Goal: Task Accomplishment & Management: Complete application form

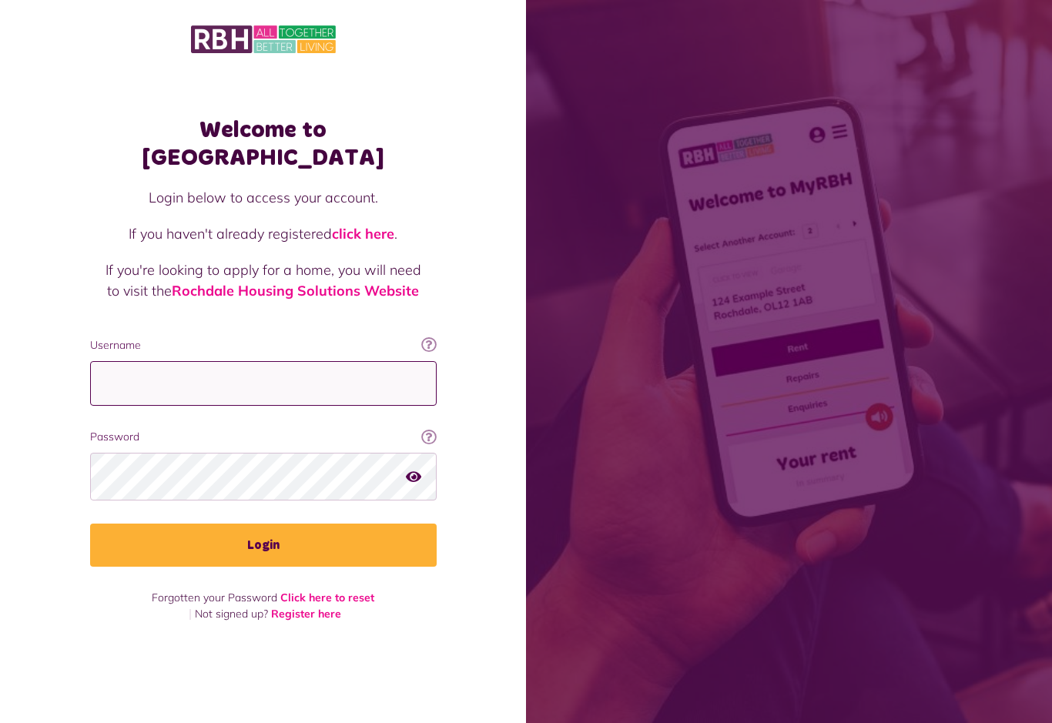
type input "**********"
click at [263, 547] on button "Login" at bounding box center [263, 545] width 347 height 43
click at [355, 539] on button "Login" at bounding box center [263, 545] width 347 height 43
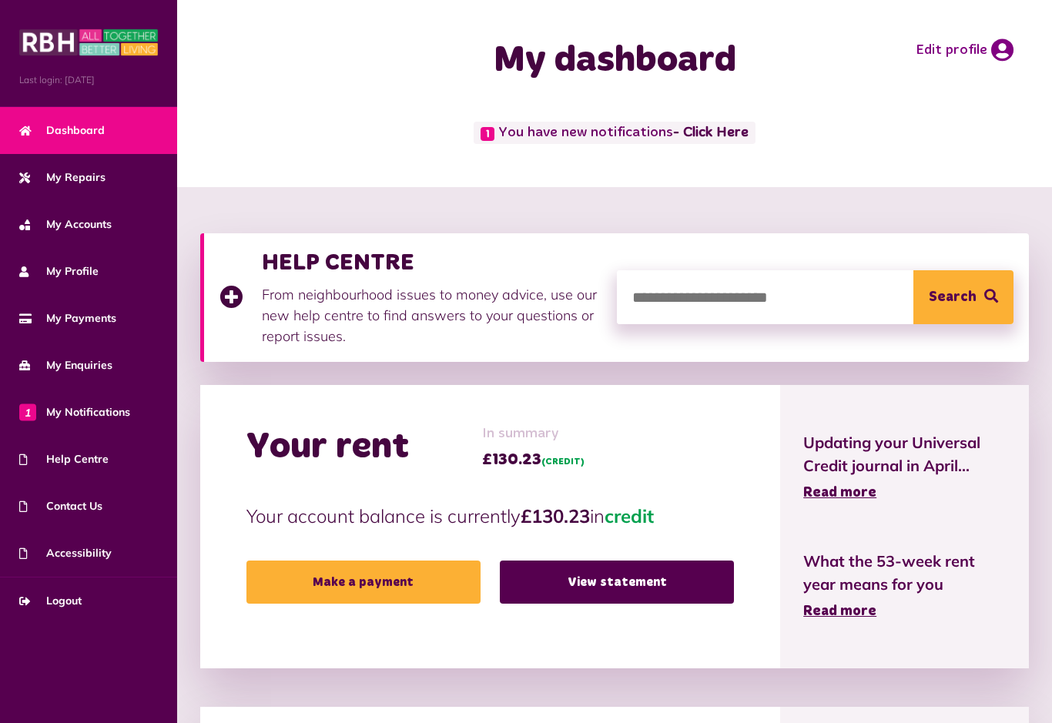
click at [86, 179] on span "My Repairs" at bounding box center [62, 177] width 86 height 16
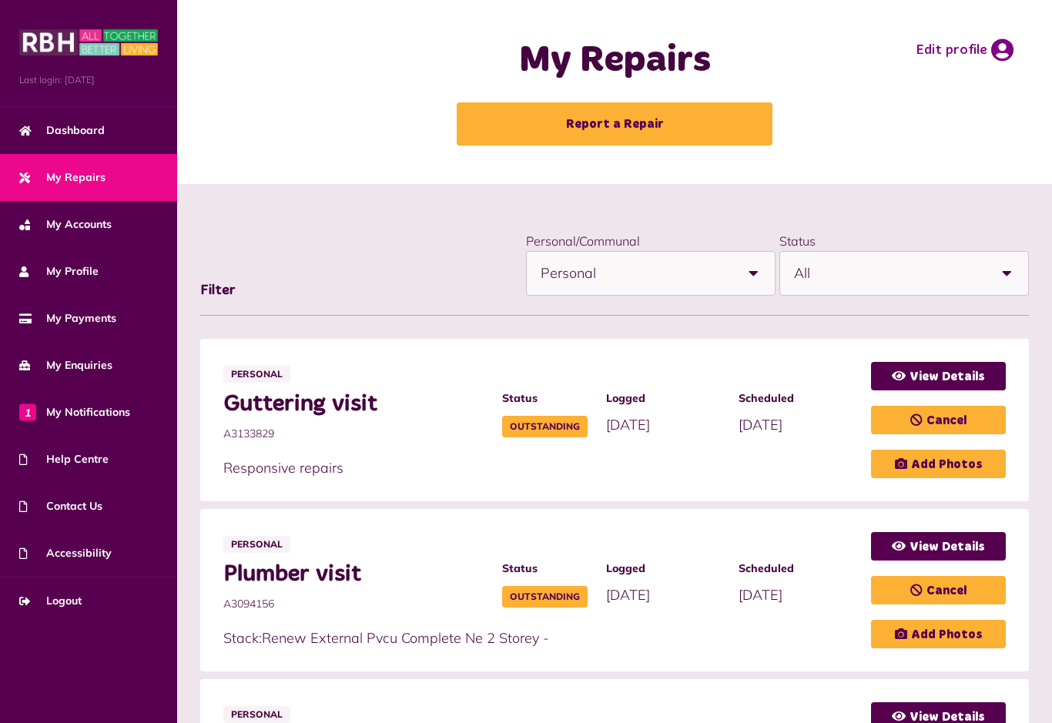
click at [317, 640] on p "Stack:Renew External Pvcu Complete Ne 2 Storey -" at bounding box center [539, 638] width 632 height 21
click at [924, 464] on link "Add Photos" at bounding box center [938, 464] width 135 height 28
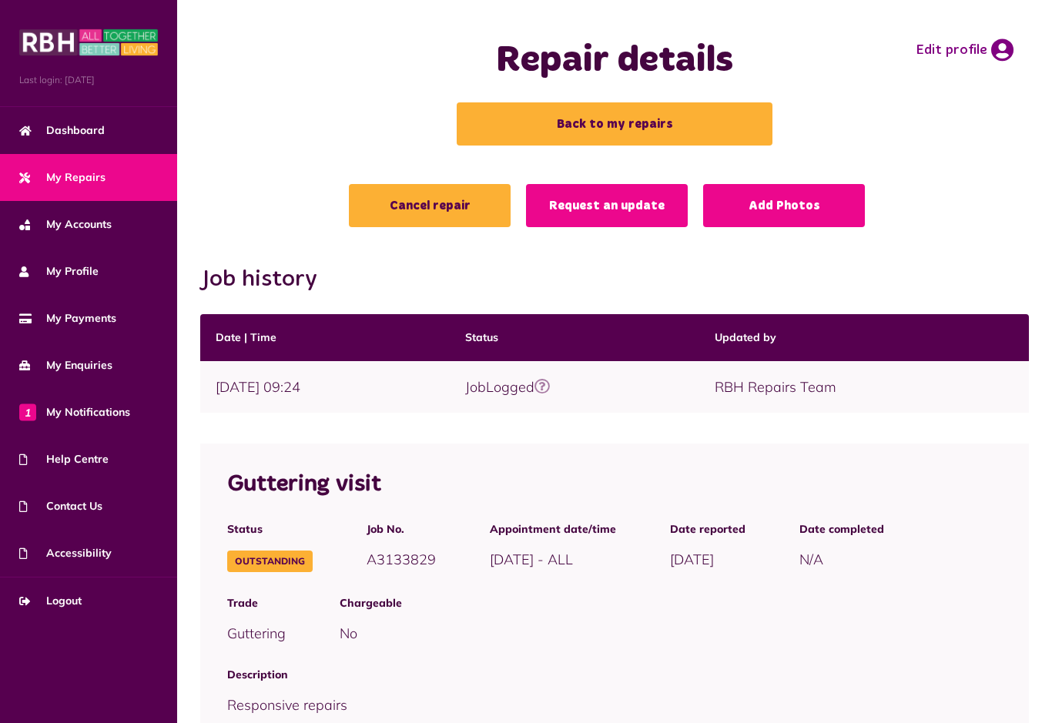
scroll to position [313, 0]
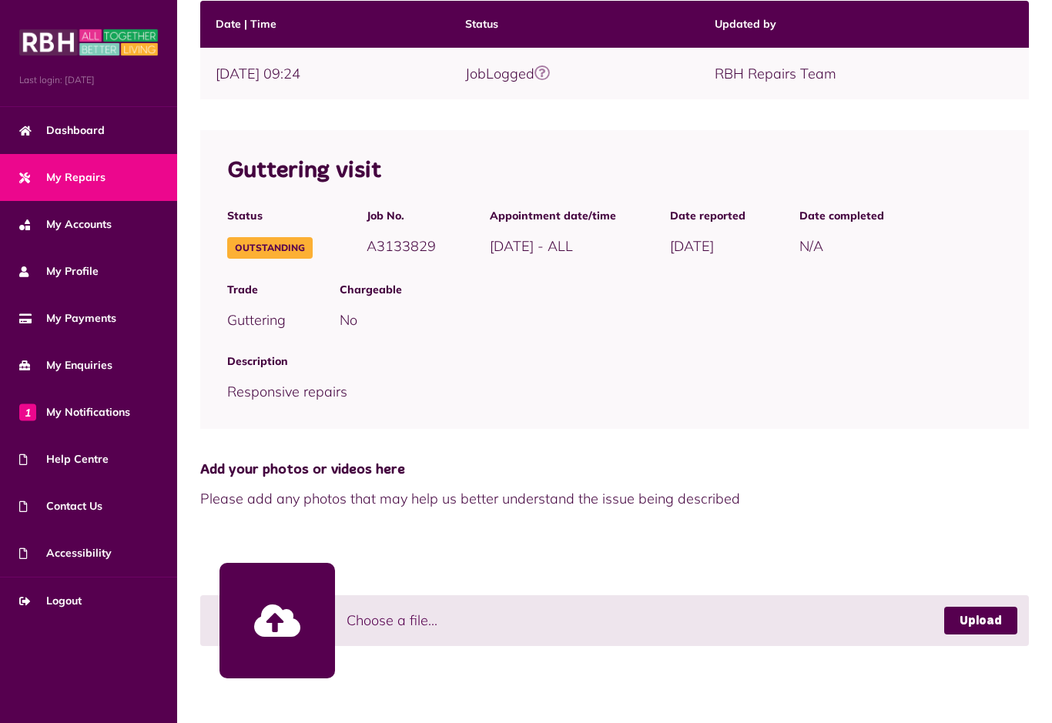
click at [280, 620] on link at bounding box center [277, 621] width 116 height 116
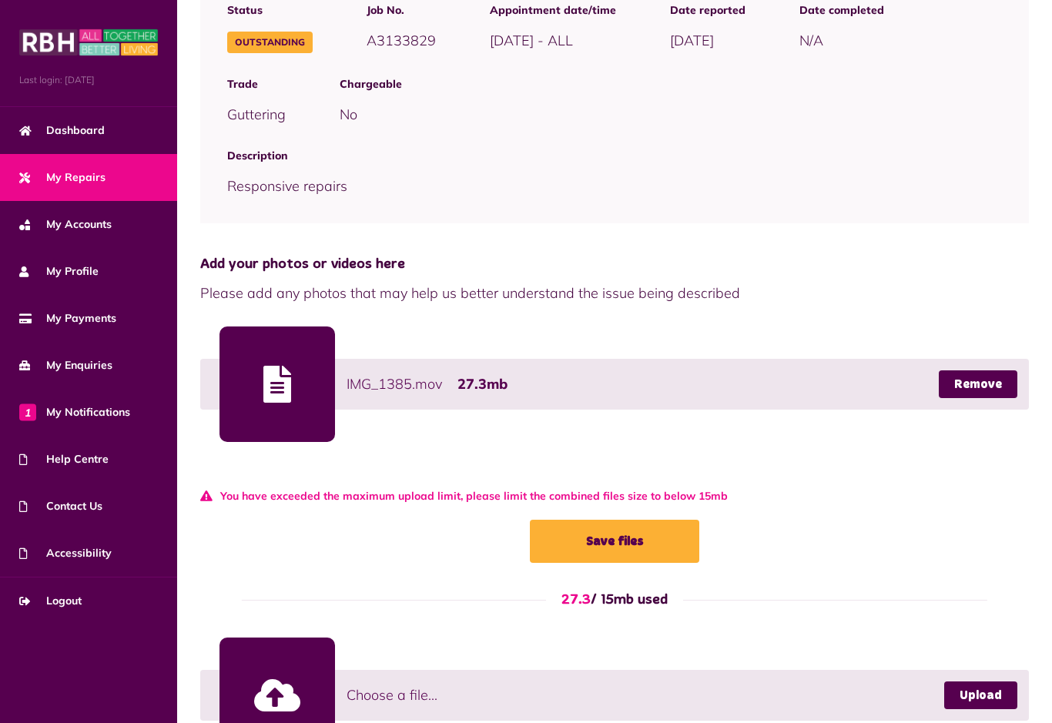
scroll to position [566, 0]
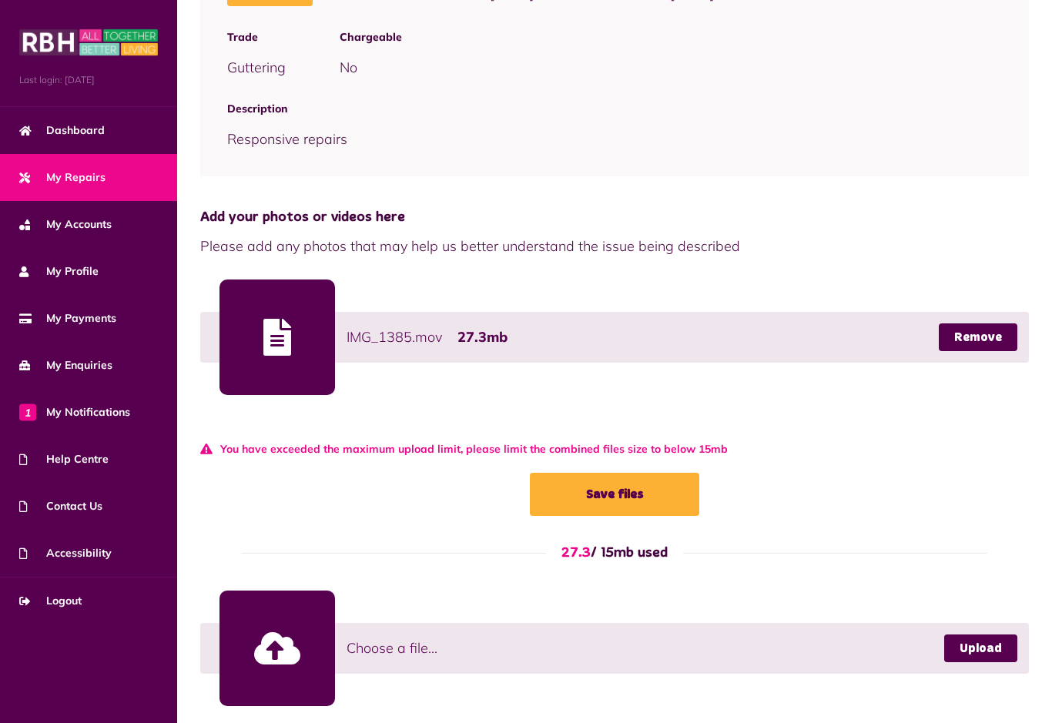
click at [278, 646] on link at bounding box center [277, 649] width 116 height 116
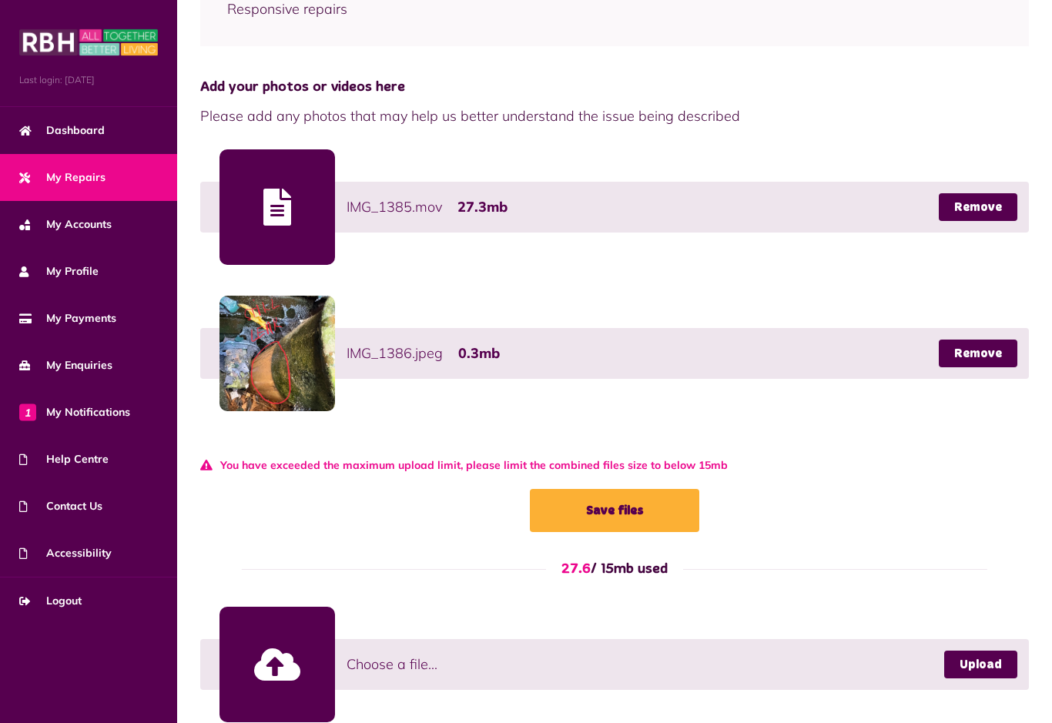
scroll to position [712, 0]
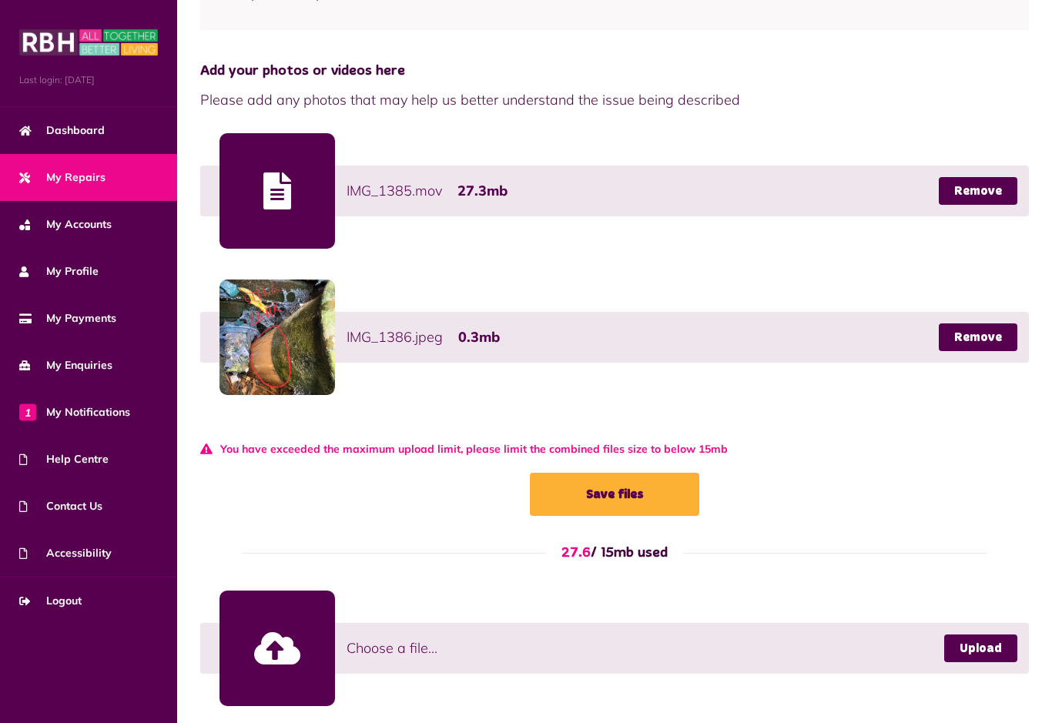
click at [280, 655] on link at bounding box center [277, 649] width 116 height 116
click at [274, 638] on link at bounding box center [277, 649] width 116 height 116
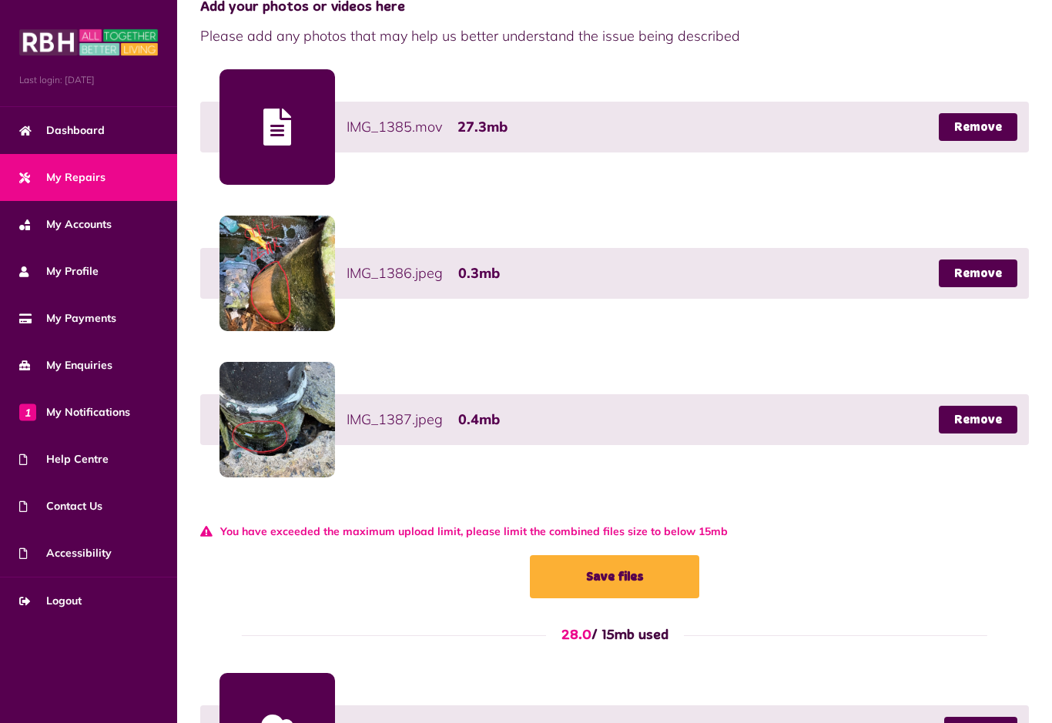
scroll to position [859, 0]
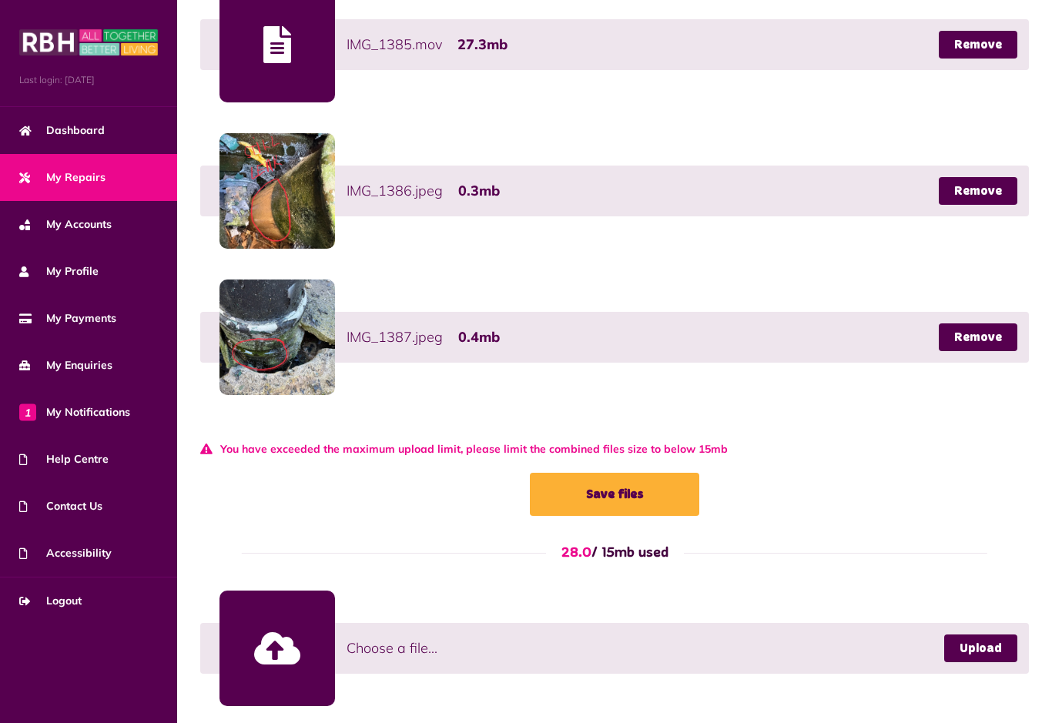
click at [7, 655] on div "Last login: 22/09/2025 Dashboard My Repairs My Accounts My Profile My Payments …" at bounding box center [88, 361] width 177 height 723
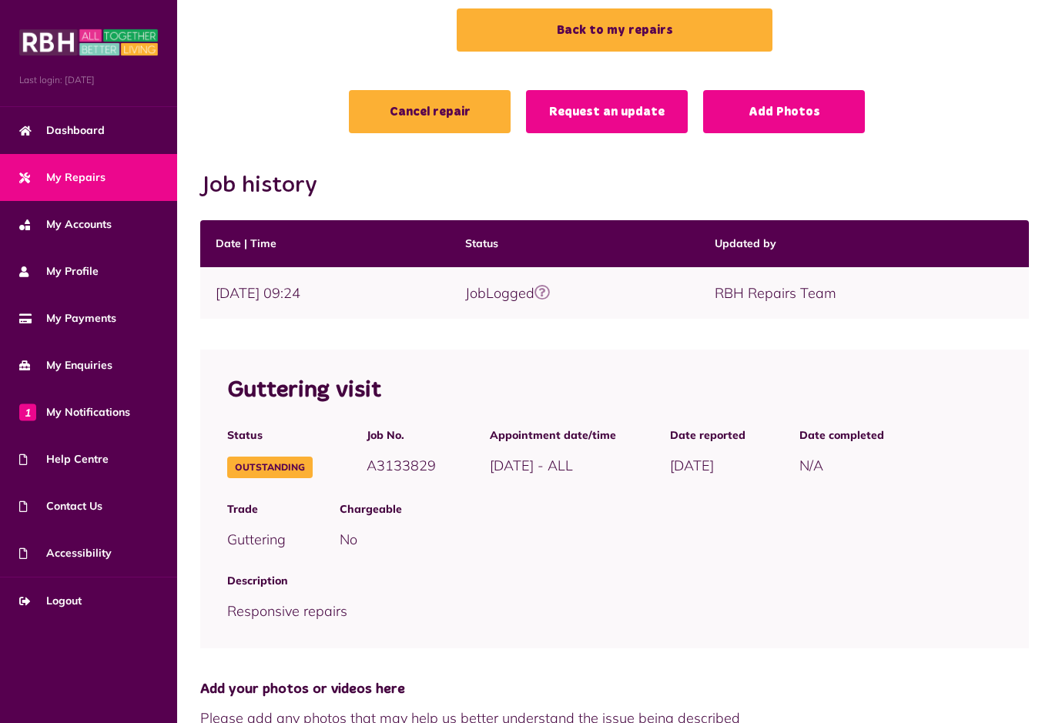
scroll to position [0, 0]
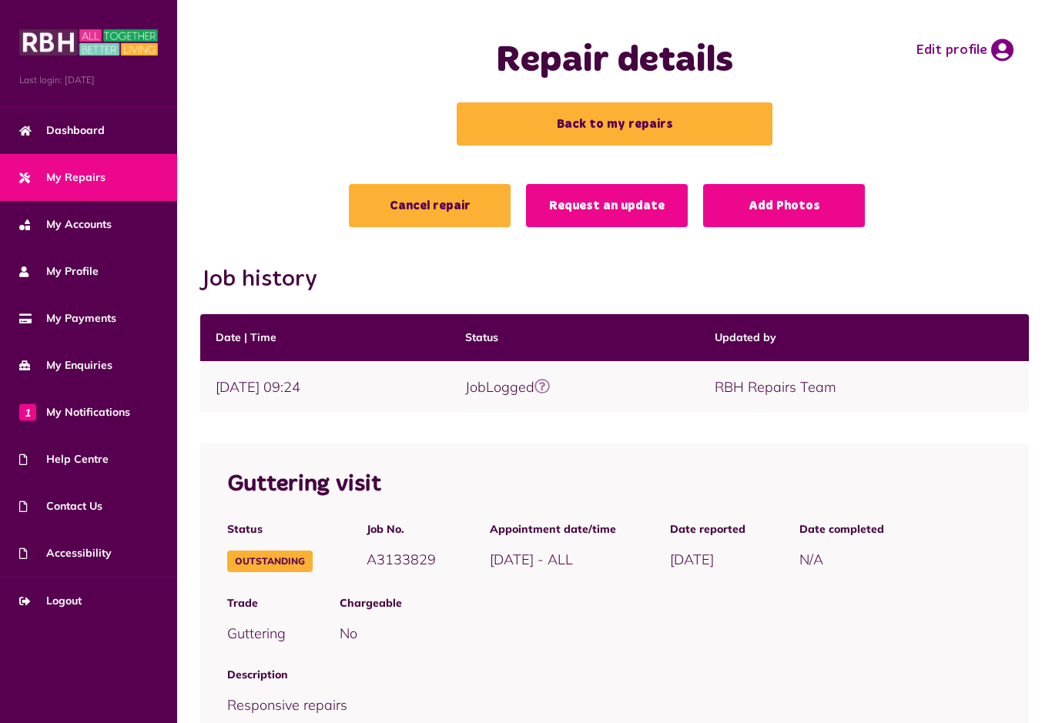
click at [791, 206] on link "Add Photos" at bounding box center [784, 205] width 162 height 43
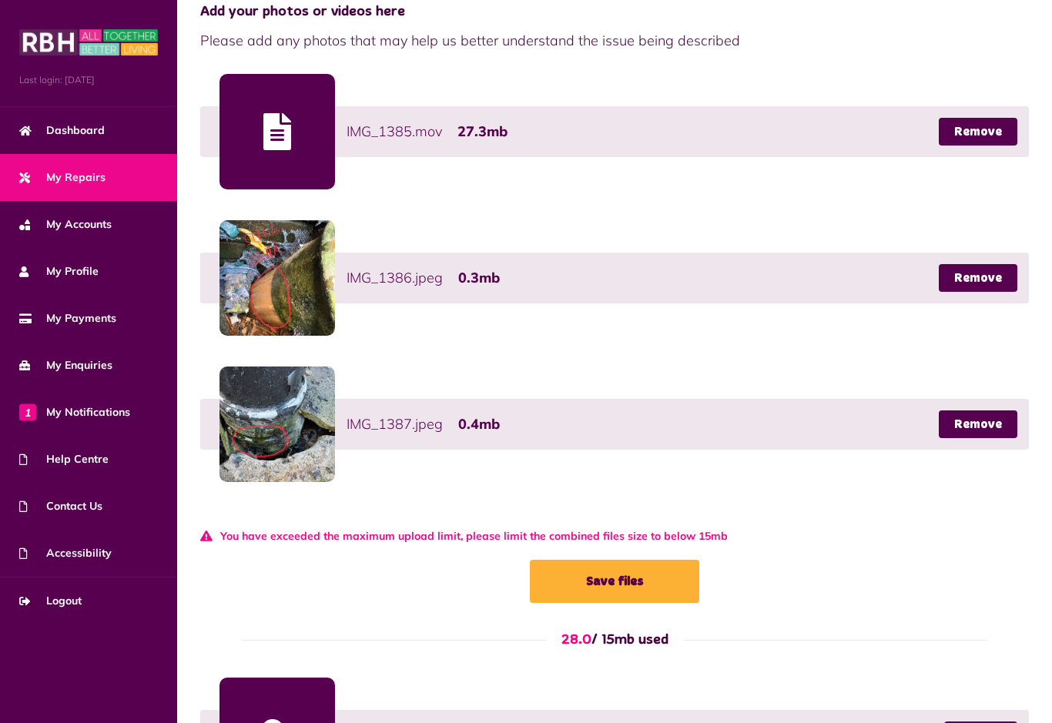
click at [985, 134] on link "Remove" at bounding box center [978, 132] width 79 height 28
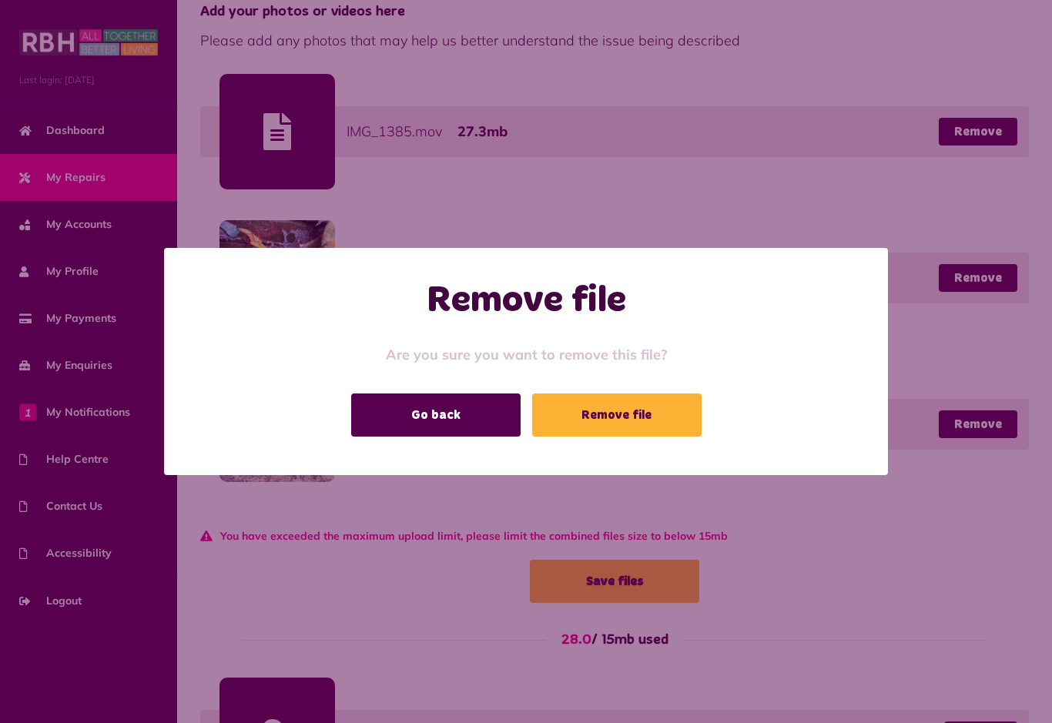
click at [614, 416] on button "Remove file" at bounding box center [616, 414] width 169 height 43
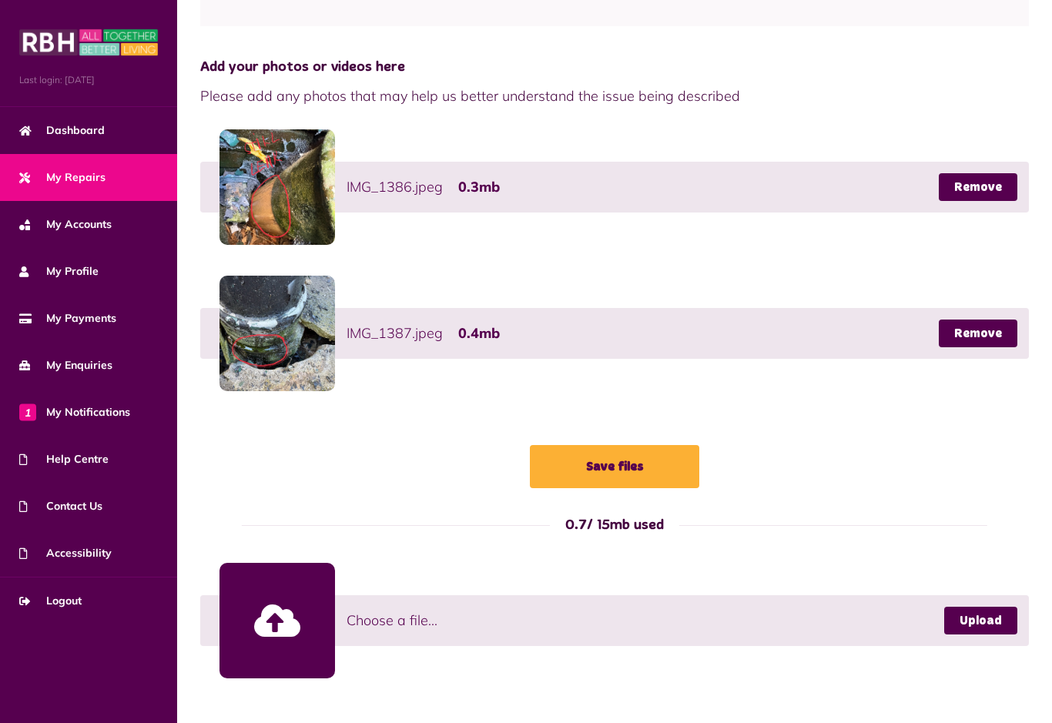
click at [283, 616] on link at bounding box center [277, 621] width 116 height 116
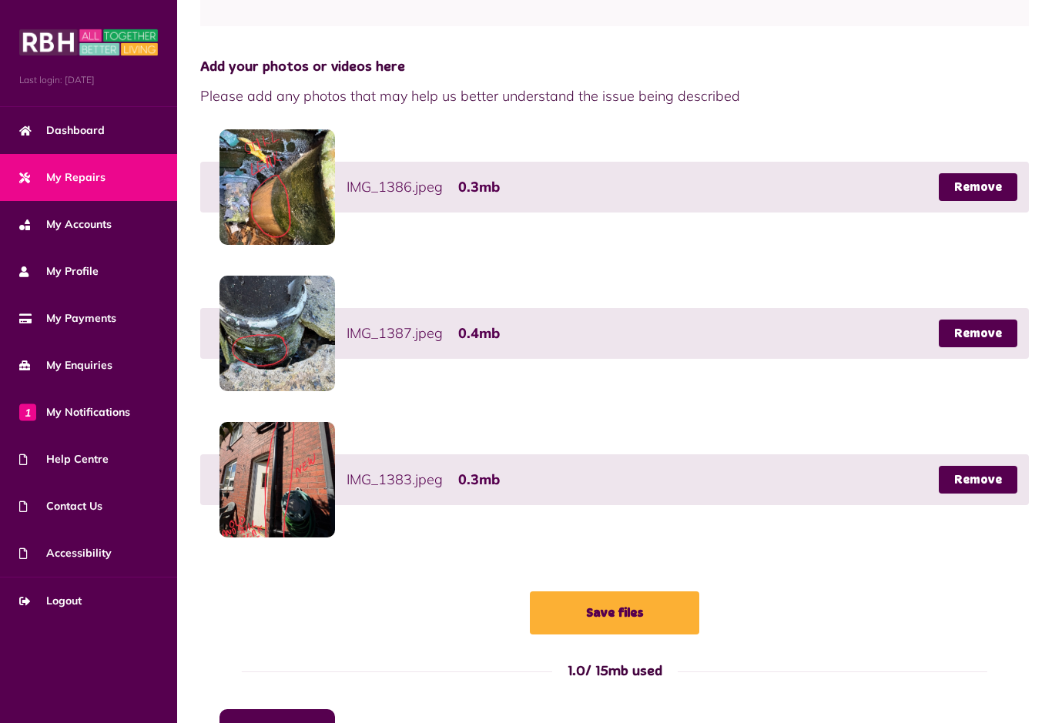
click at [633, 612] on button "Save files" at bounding box center [614, 612] width 169 height 43
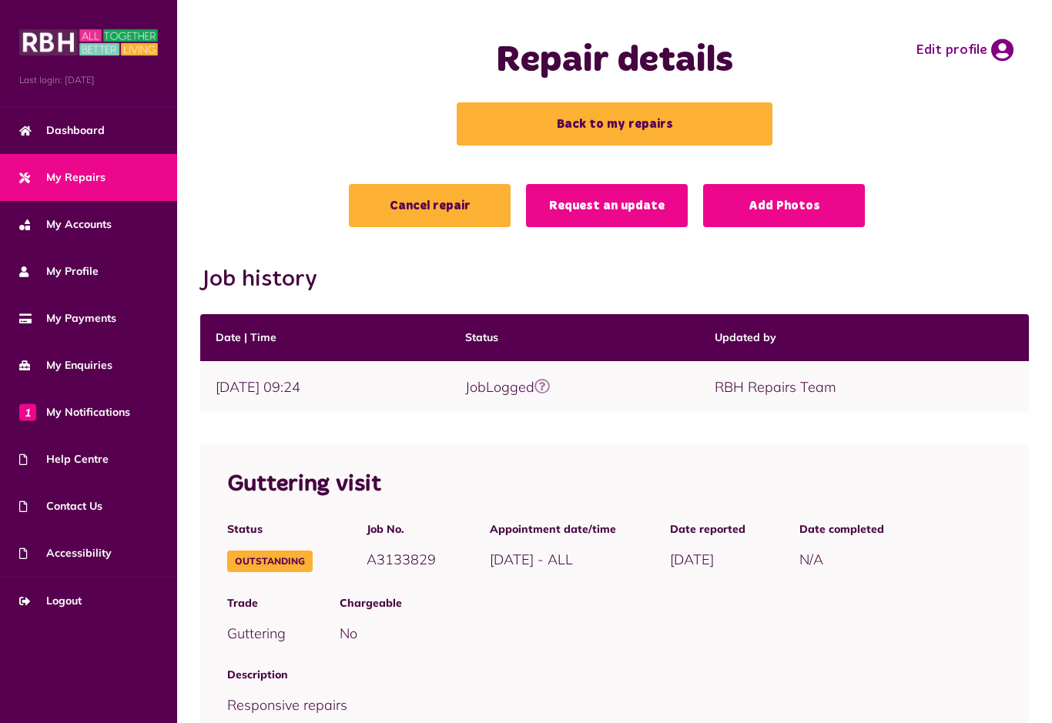
click at [611, 204] on link "Request an update" at bounding box center [607, 205] width 162 height 43
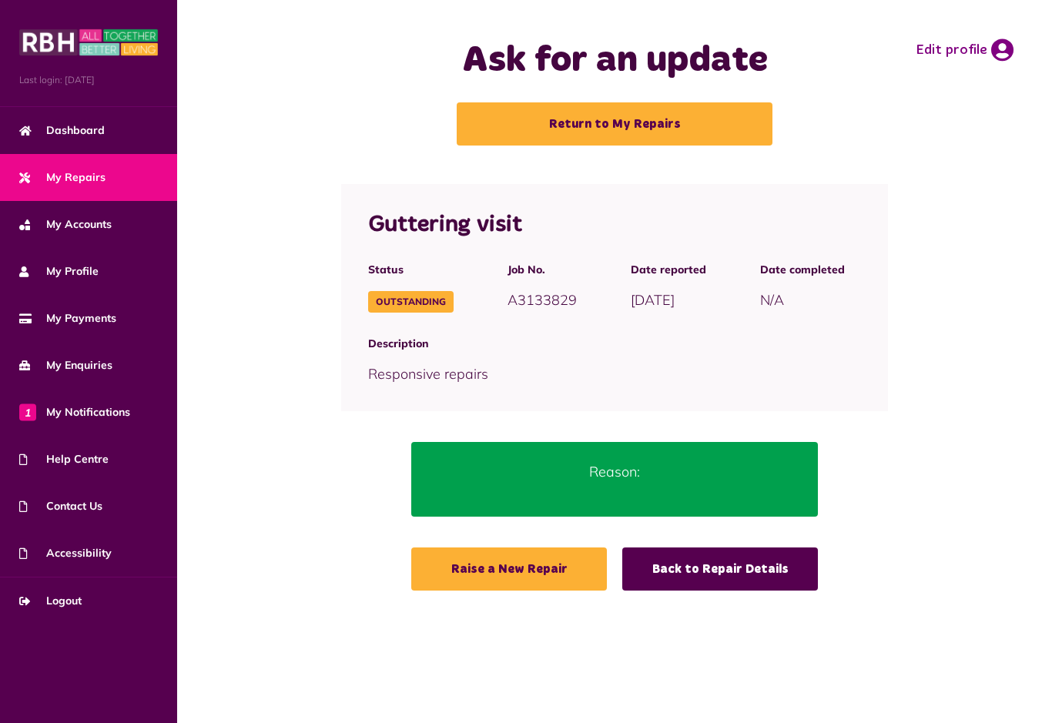
click at [608, 468] on p "Reason:" at bounding box center [614, 471] width 360 height 21
click at [513, 567] on link "Raise a New Repair" at bounding box center [509, 568] width 196 height 43
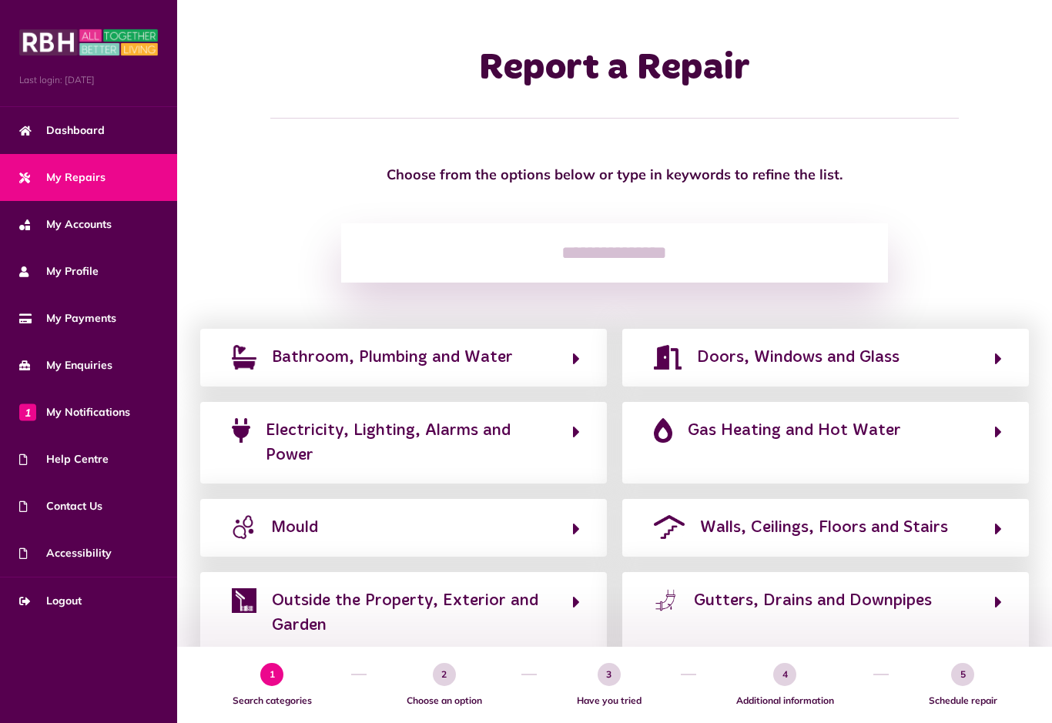
click at [702, 604] on span "Gutters, Drains and Downpipes" at bounding box center [813, 600] width 238 height 25
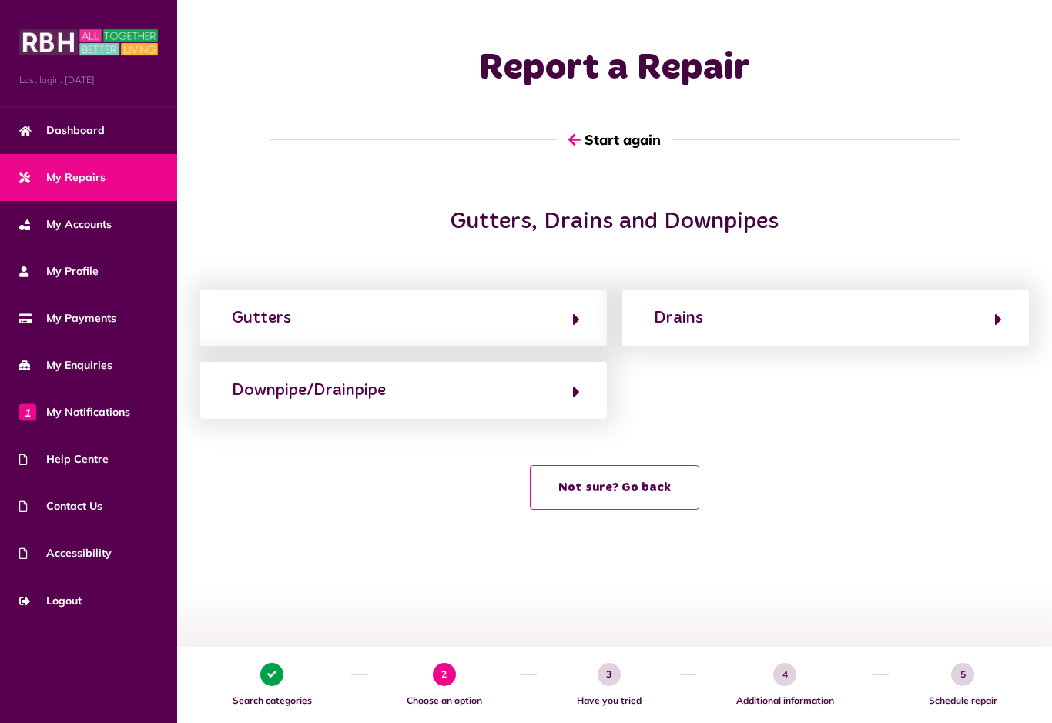
click at [442, 388] on button "Downpipe/Drainpipe" at bounding box center [403, 390] width 353 height 26
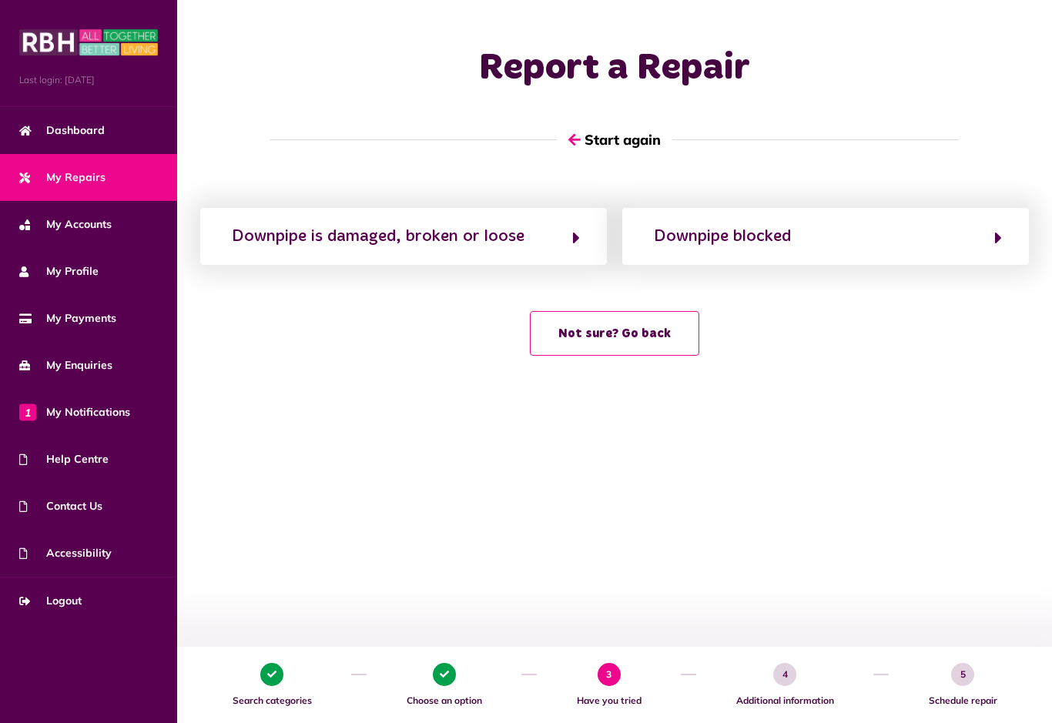
click at [454, 236] on div "Downpipe is damaged, broken or loose" at bounding box center [378, 236] width 293 height 25
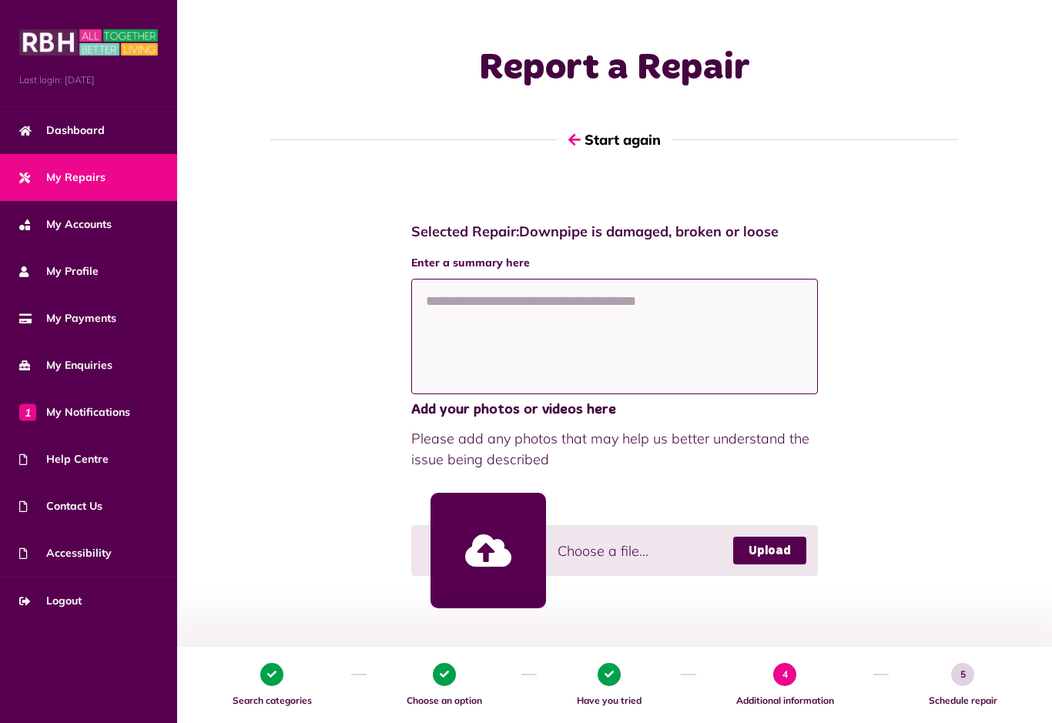
click at [478, 319] on textarea at bounding box center [614, 337] width 407 height 116
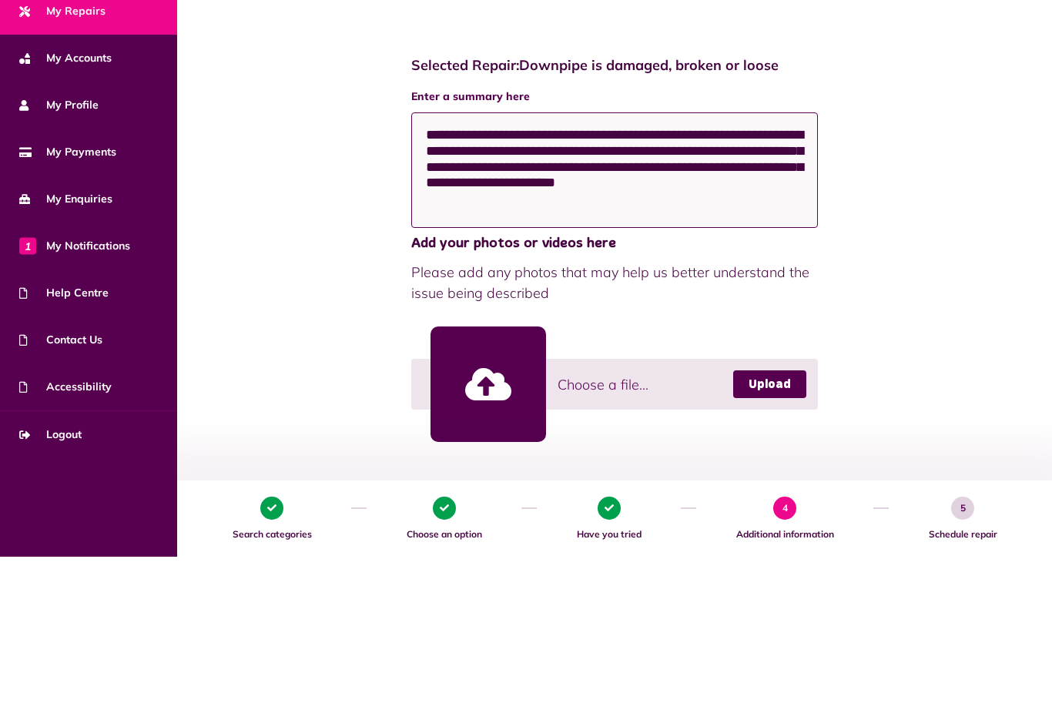
click at [445, 279] on textarea "**********" at bounding box center [614, 337] width 407 height 116
click at [450, 279] on textarea "**********" at bounding box center [614, 337] width 407 height 116
click at [447, 279] on textarea "**********" at bounding box center [614, 337] width 407 height 116
click at [440, 279] on textarea "**********" at bounding box center [614, 337] width 407 height 116
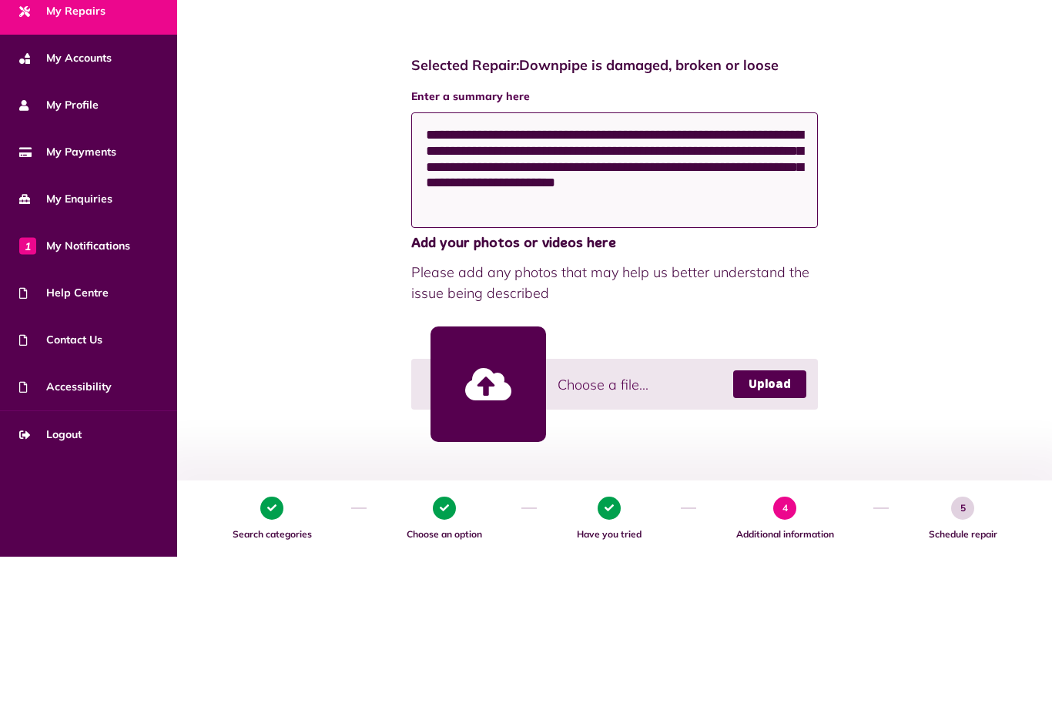
click at [450, 279] on textarea "**********" at bounding box center [614, 337] width 407 height 116
click at [453, 279] on textarea "**********" at bounding box center [614, 337] width 407 height 116
click at [443, 279] on textarea "**********" at bounding box center [614, 337] width 407 height 116
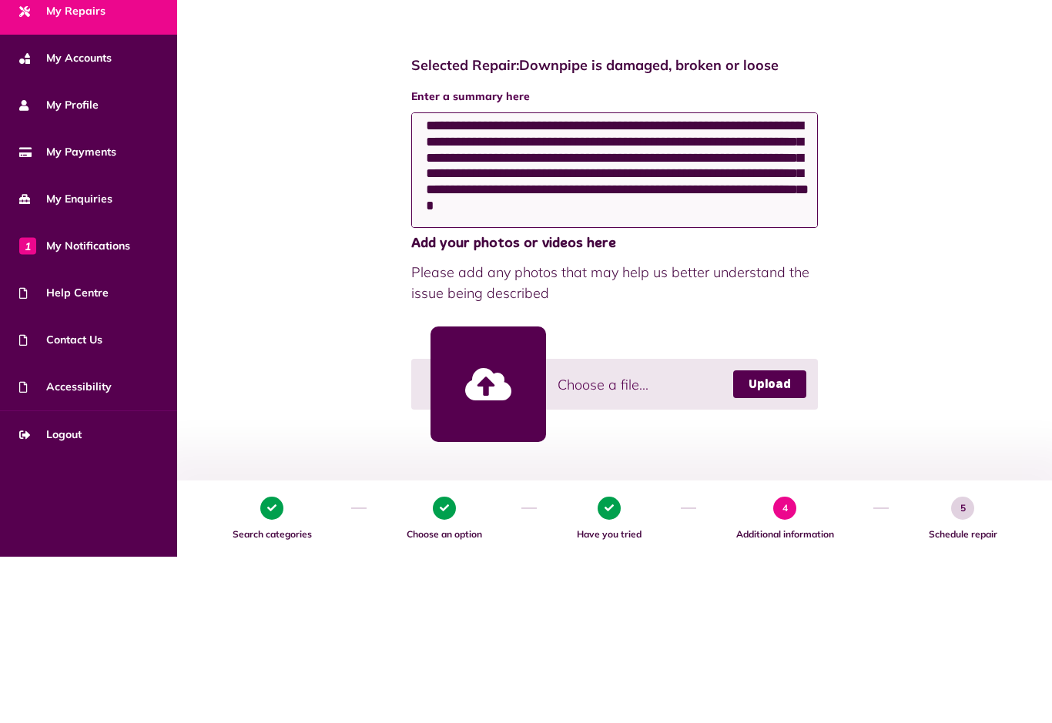
click at [739, 279] on textarea "**********" at bounding box center [614, 337] width 407 height 116
click at [560, 279] on textarea "**********" at bounding box center [614, 337] width 407 height 116
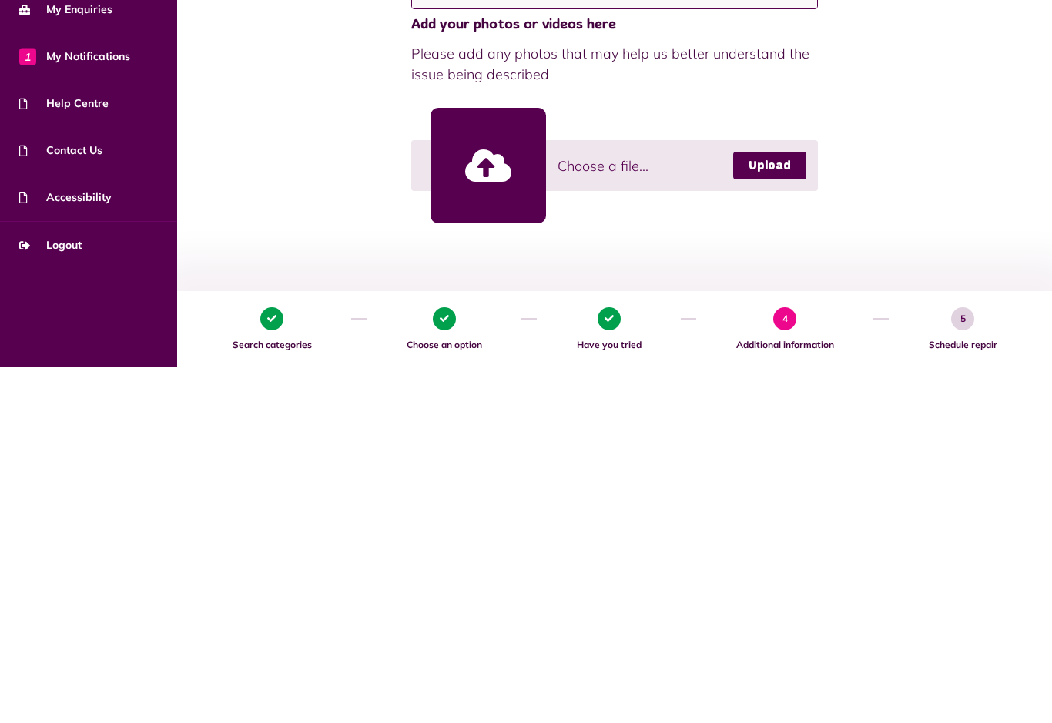
scroll to position [32, 0]
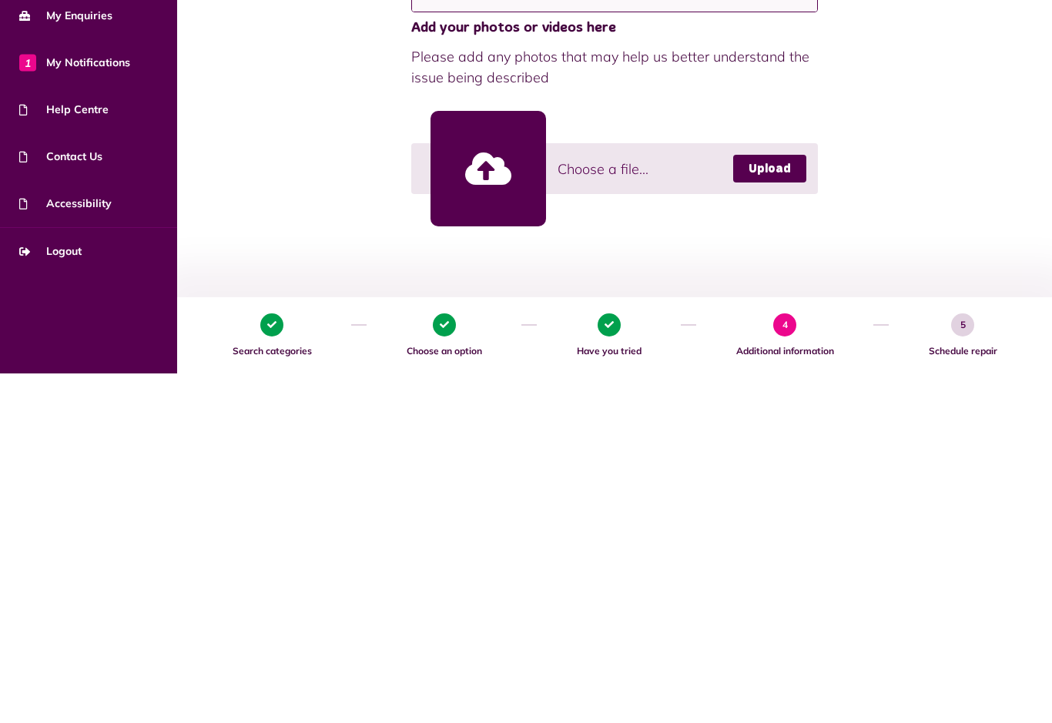
type textarea "**********"
click at [487, 460] on link at bounding box center [488, 518] width 116 height 116
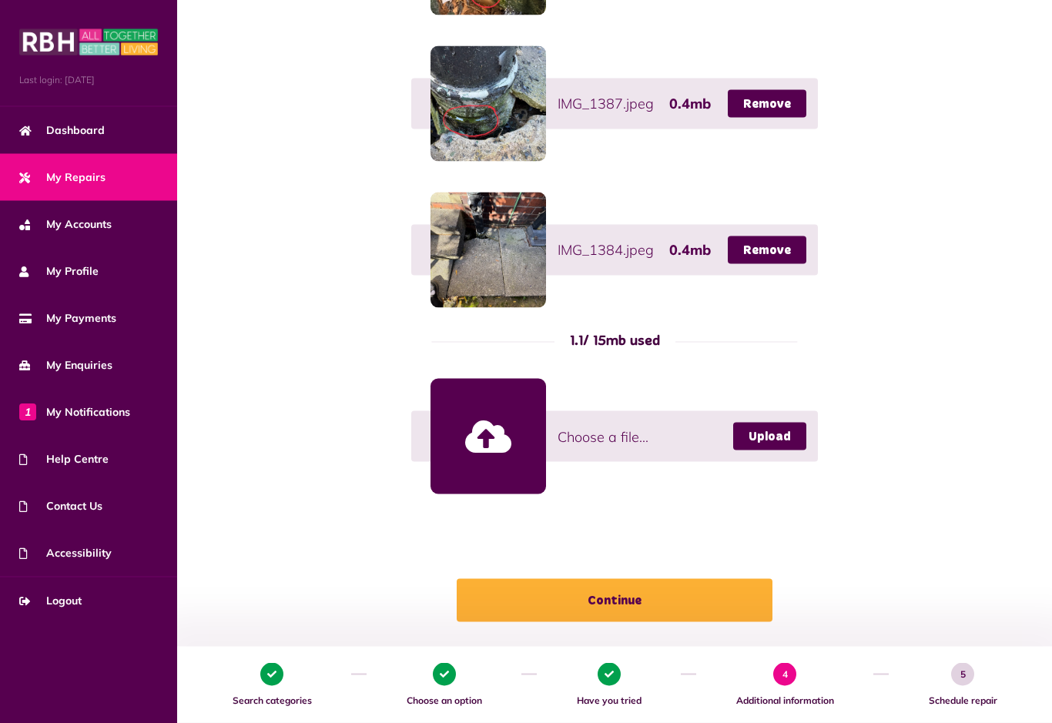
scroll to position [670, 0]
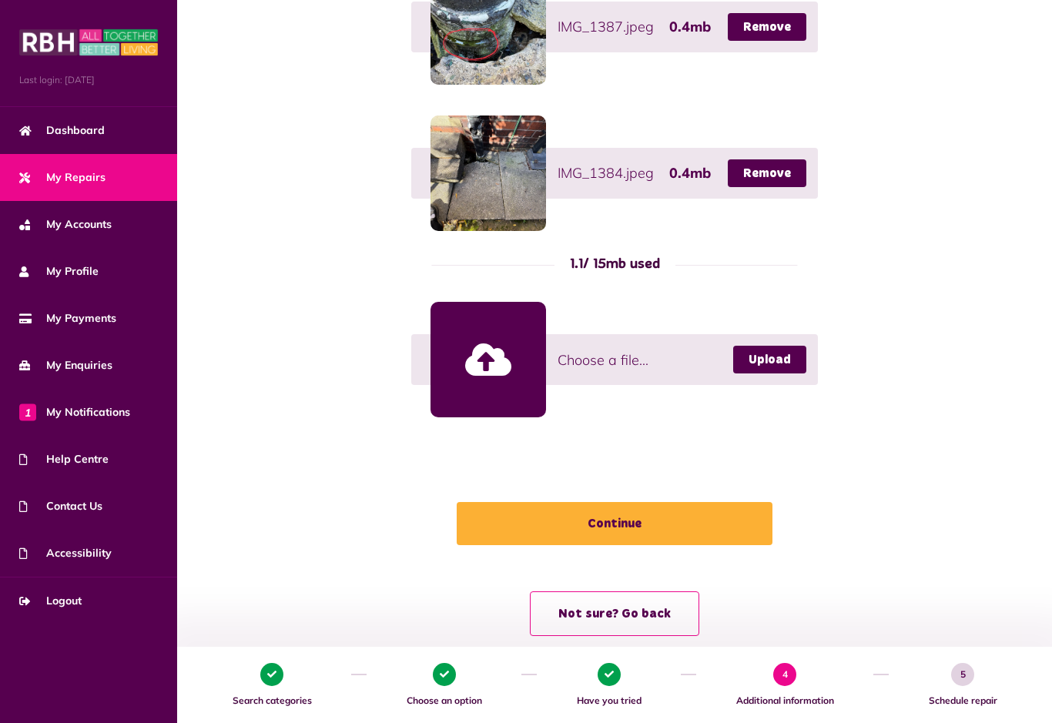
click at [618, 523] on button "Continue" at bounding box center [615, 523] width 316 height 43
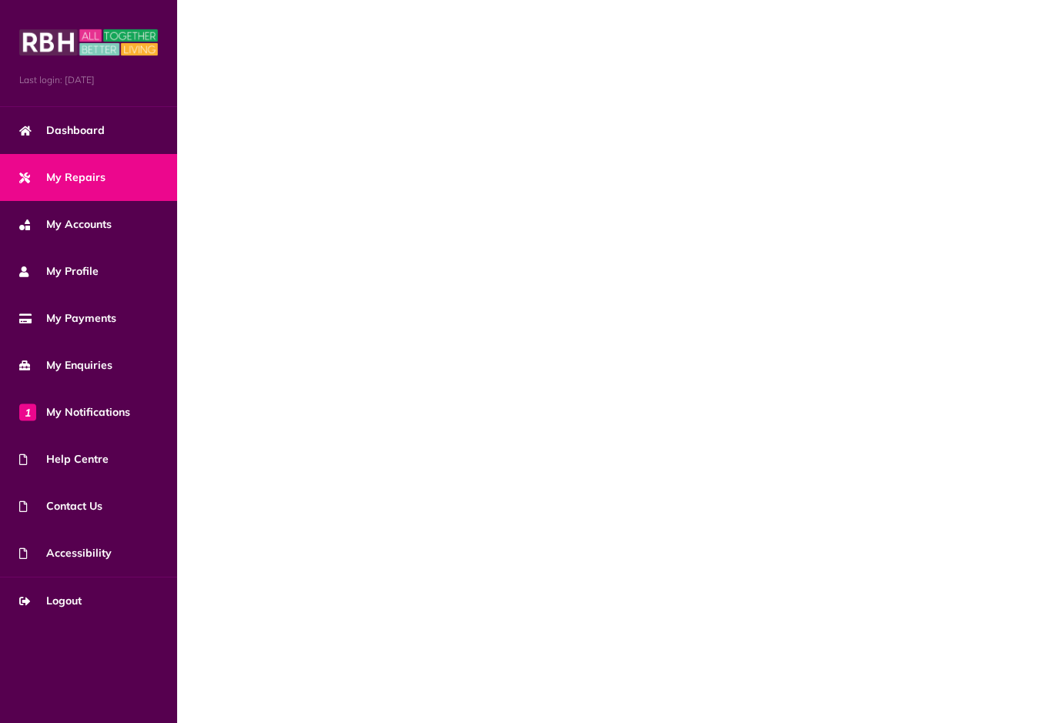
scroll to position [100, 0]
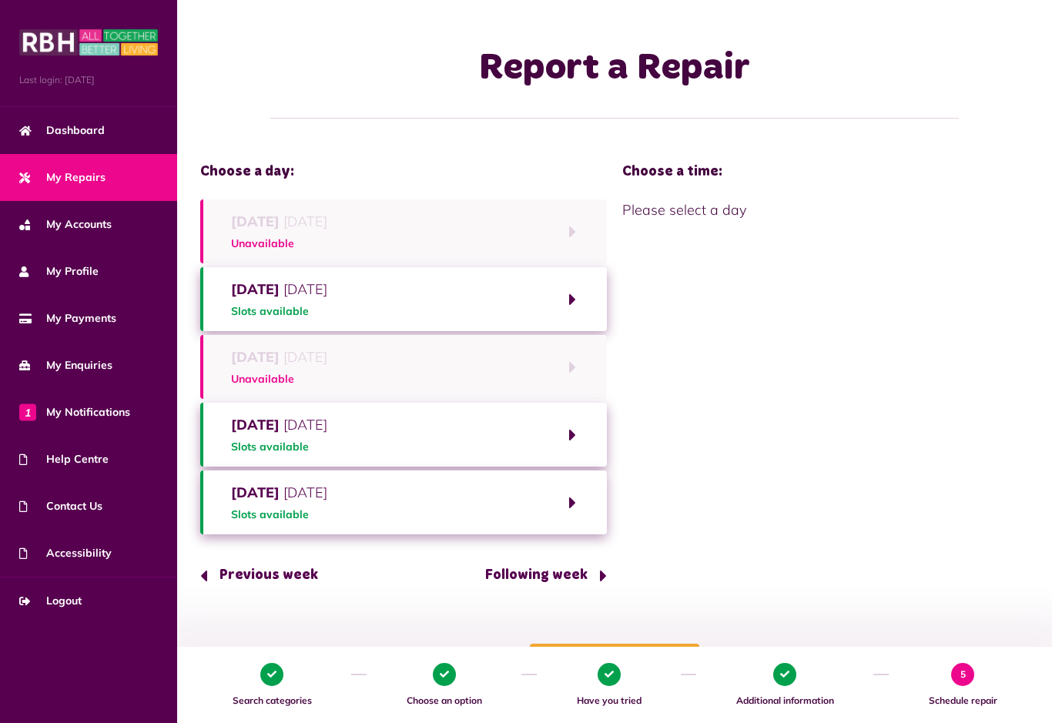
click at [571, 470] on button "Friday 10th October 2025 Slots available" at bounding box center [403, 502] width 407 height 64
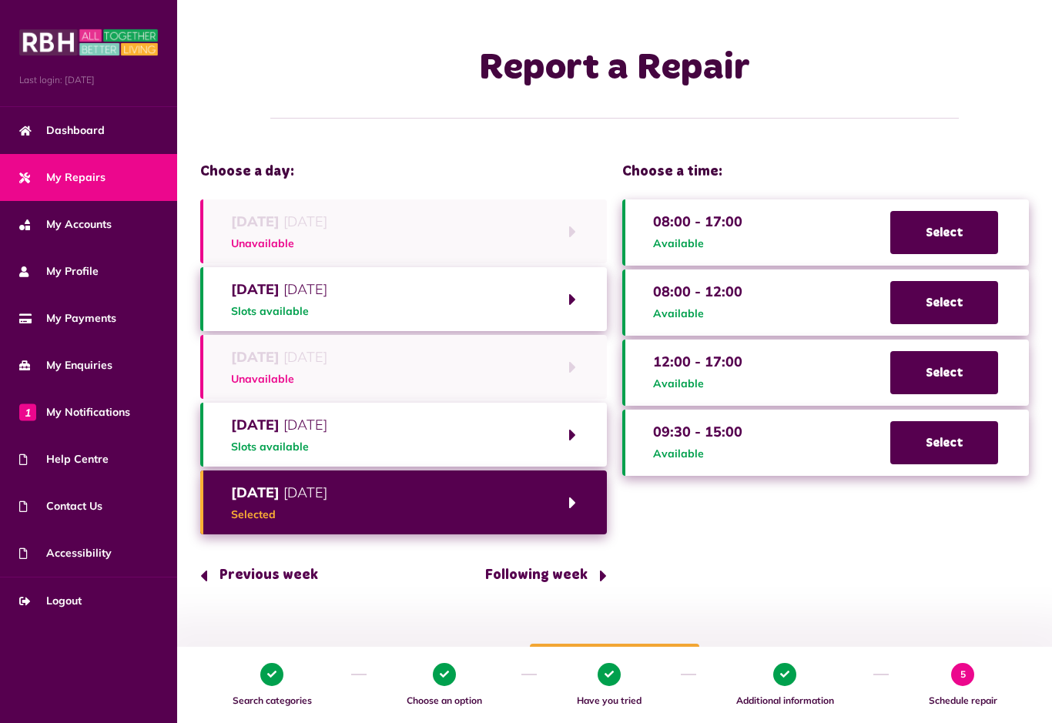
click at [953, 211] on span "Select" at bounding box center [944, 232] width 108 height 43
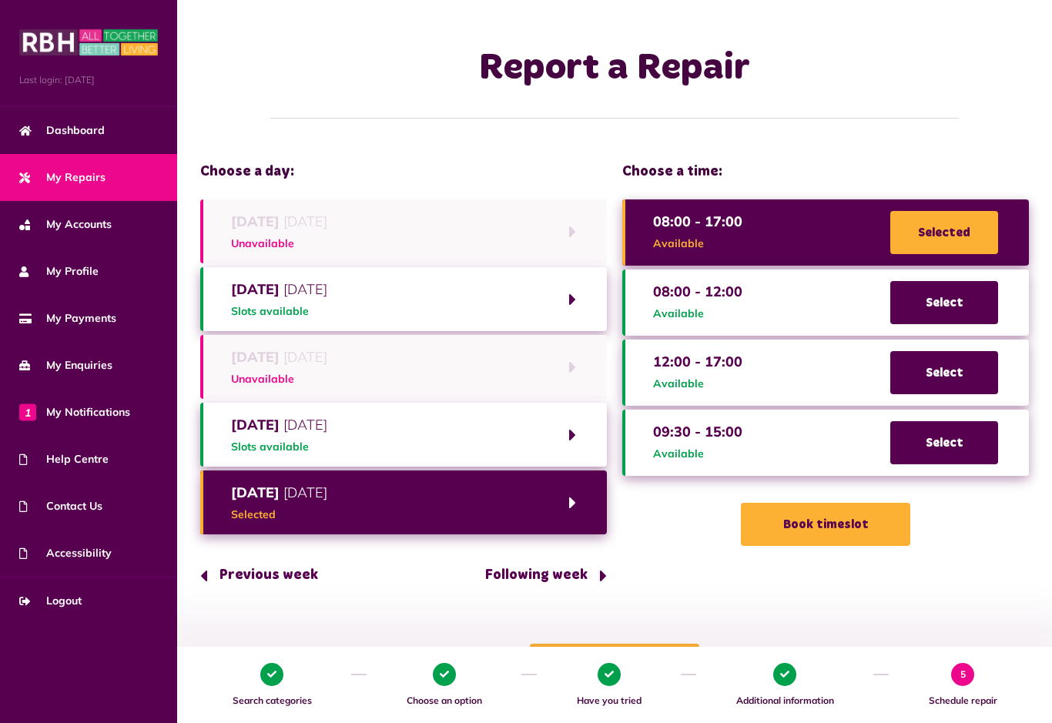
click at [819, 503] on button "Book timeslot" at bounding box center [825, 524] width 169 height 43
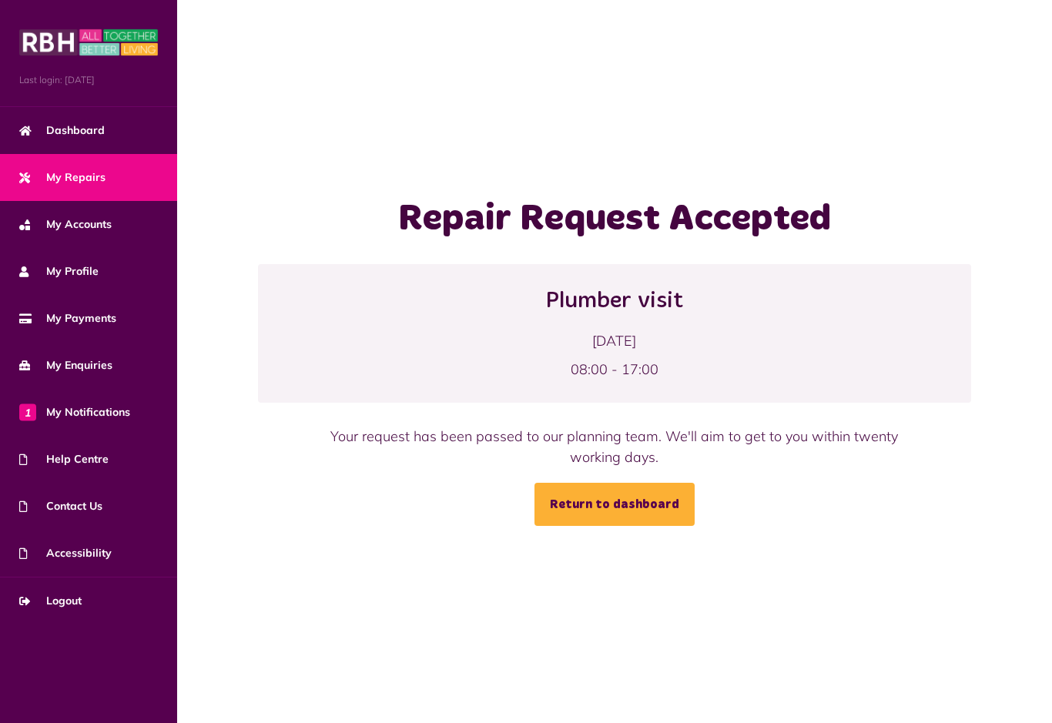
click at [618, 517] on link "Return to dashboard" at bounding box center [614, 504] width 160 height 43
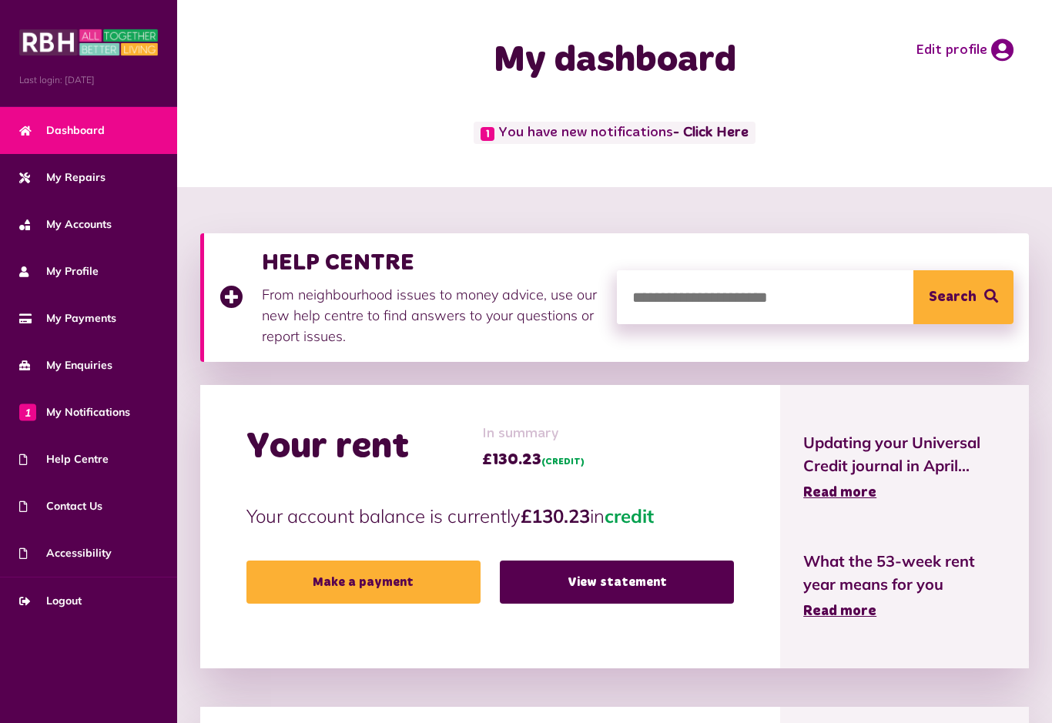
click at [716, 139] on link "- Click Here" at bounding box center [710, 133] width 75 height 14
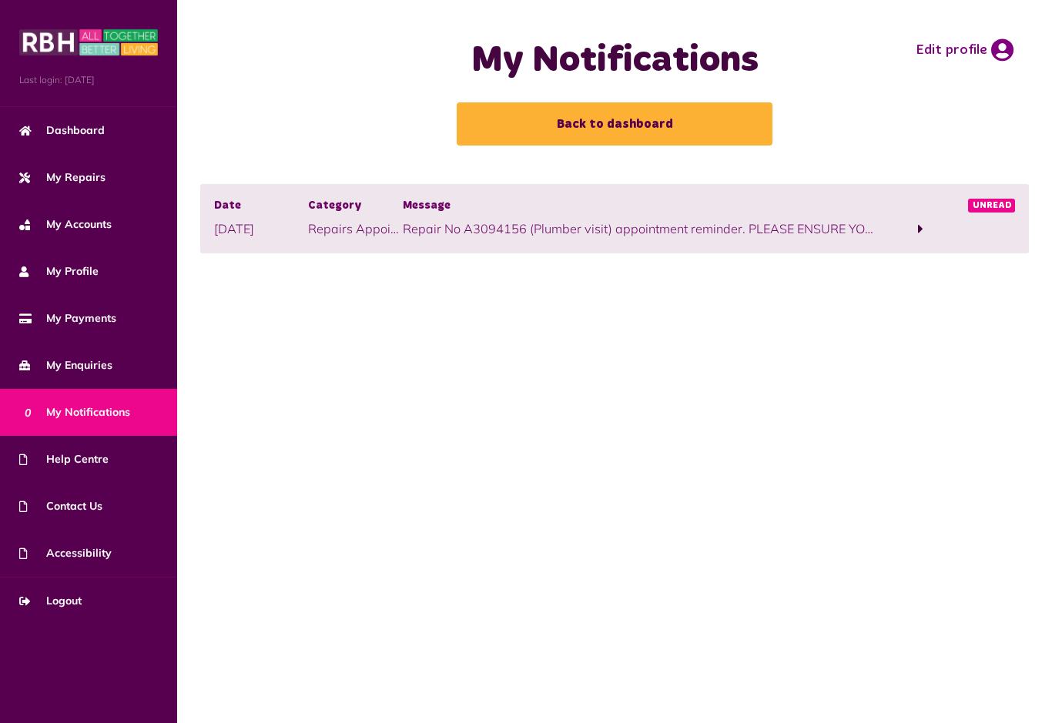
click at [928, 226] on span at bounding box center [920, 229] width 94 height 21
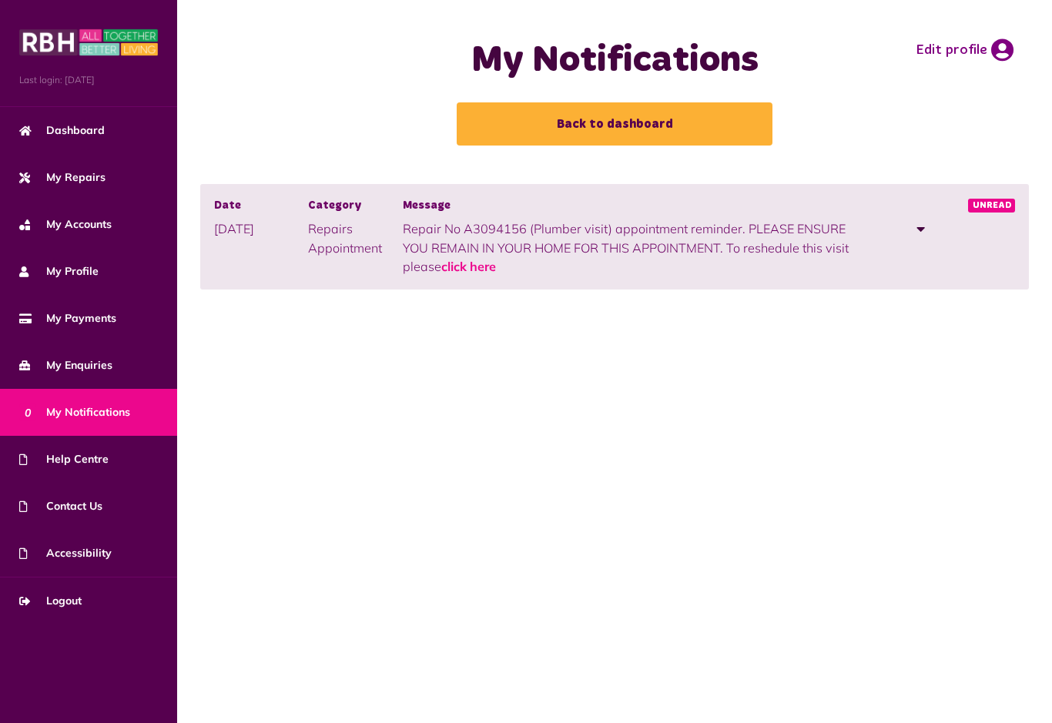
click at [926, 237] on span at bounding box center [920, 229] width 94 height 21
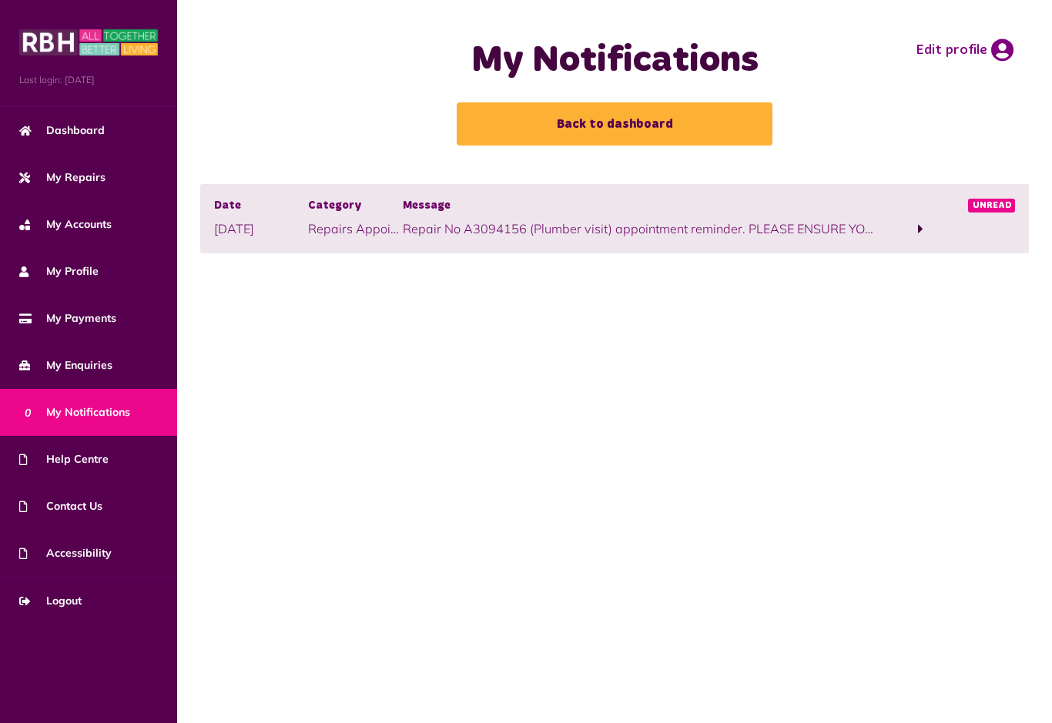
click at [929, 233] on span at bounding box center [920, 229] width 94 height 21
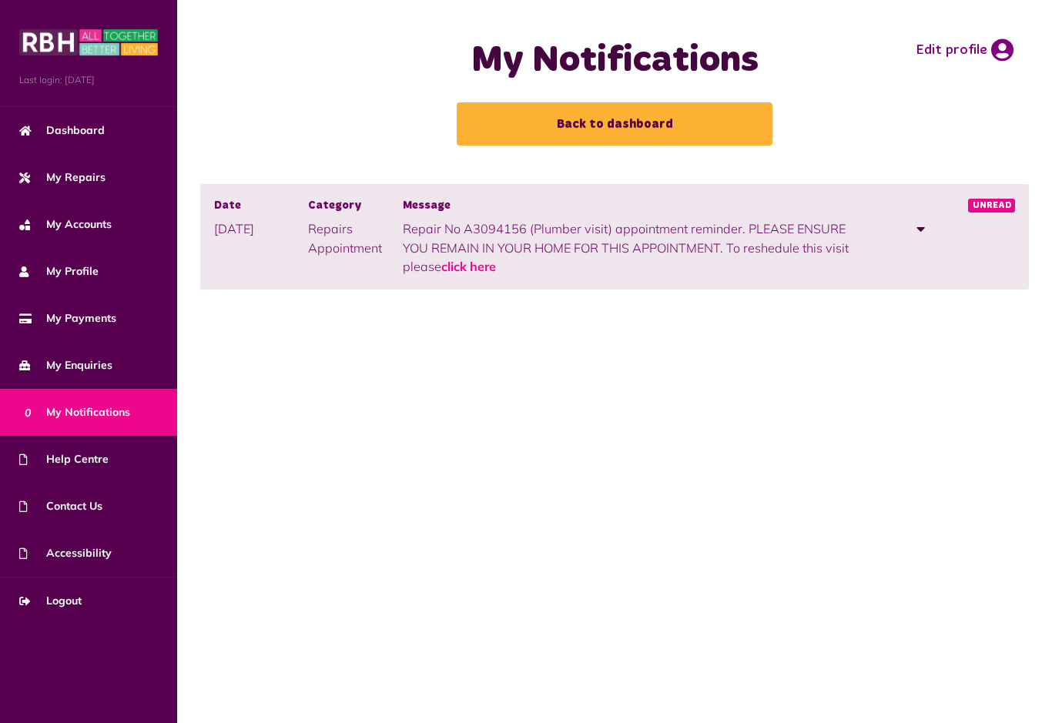
click at [441, 270] on link "click here" at bounding box center [468, 266] width 55 height 15
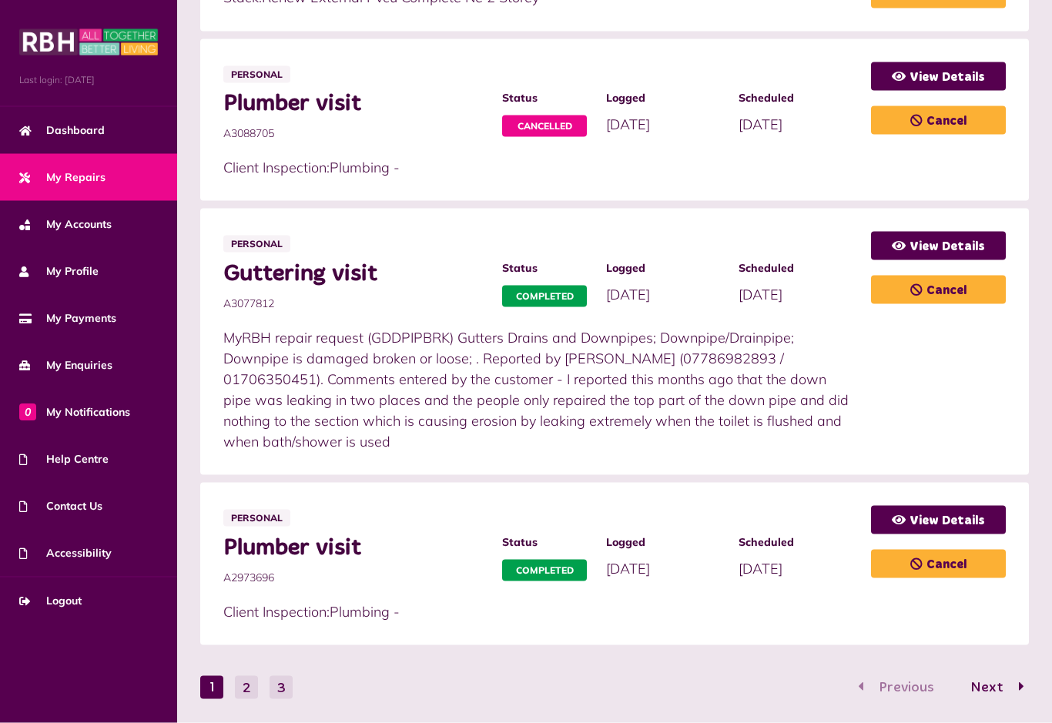
scroll to position [962, 0]
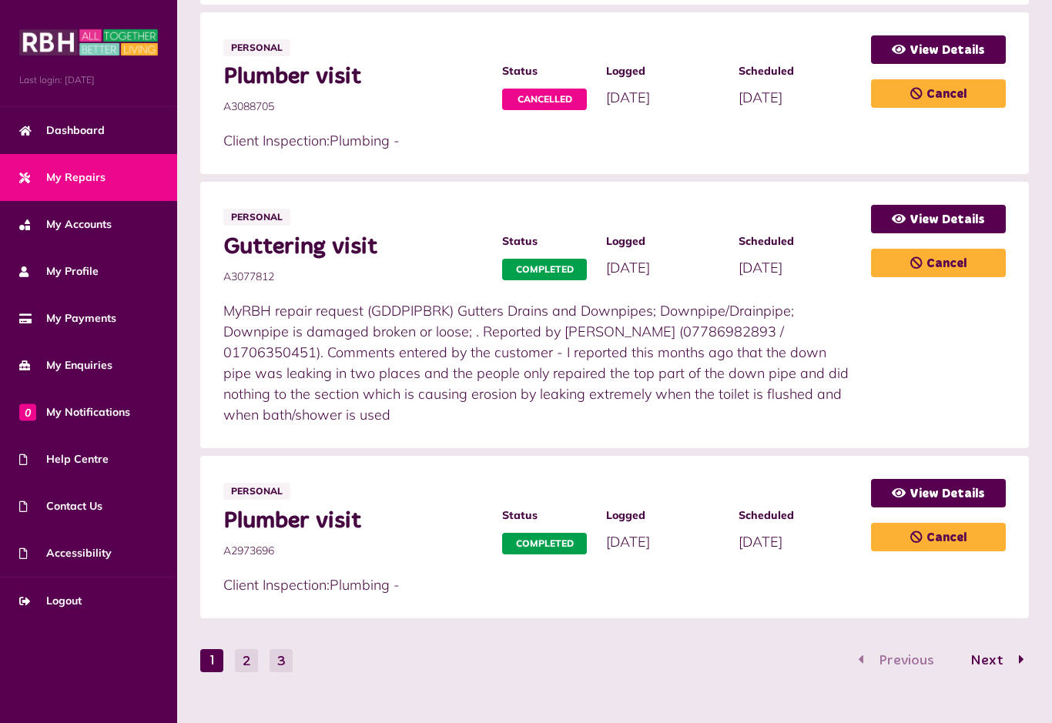
click at [935, 497] on link "View Details" at bounding box center [938, 493] width 135 height 28
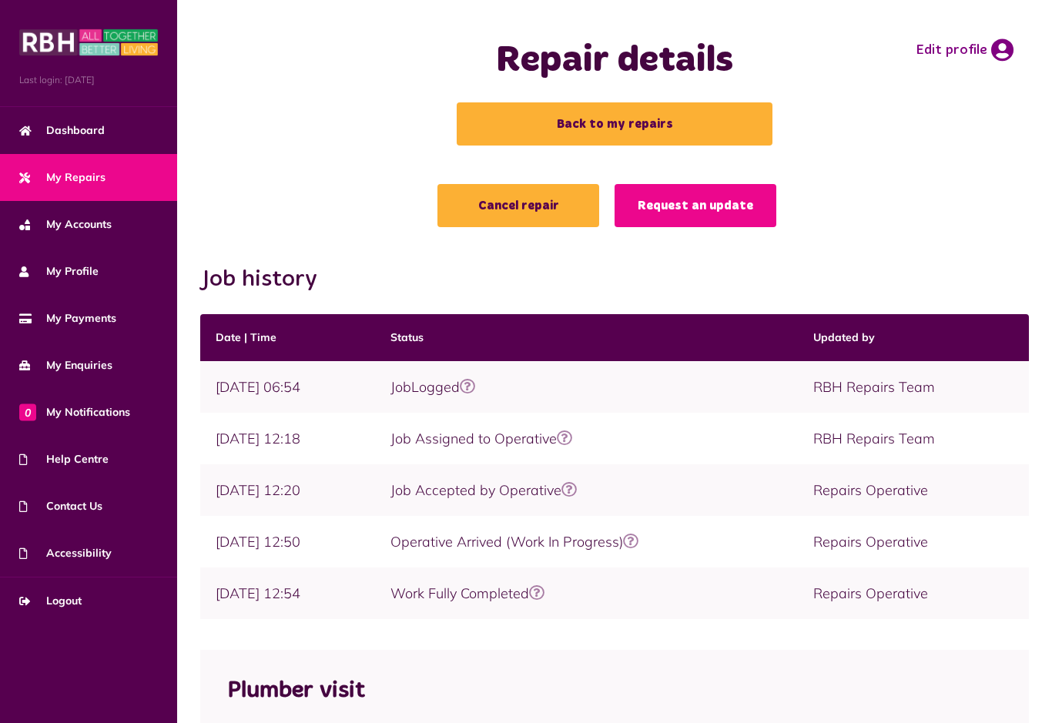
click at [612, 124] on link "Back to my repairs" at bounding box center [615, 123] width 316 height 43
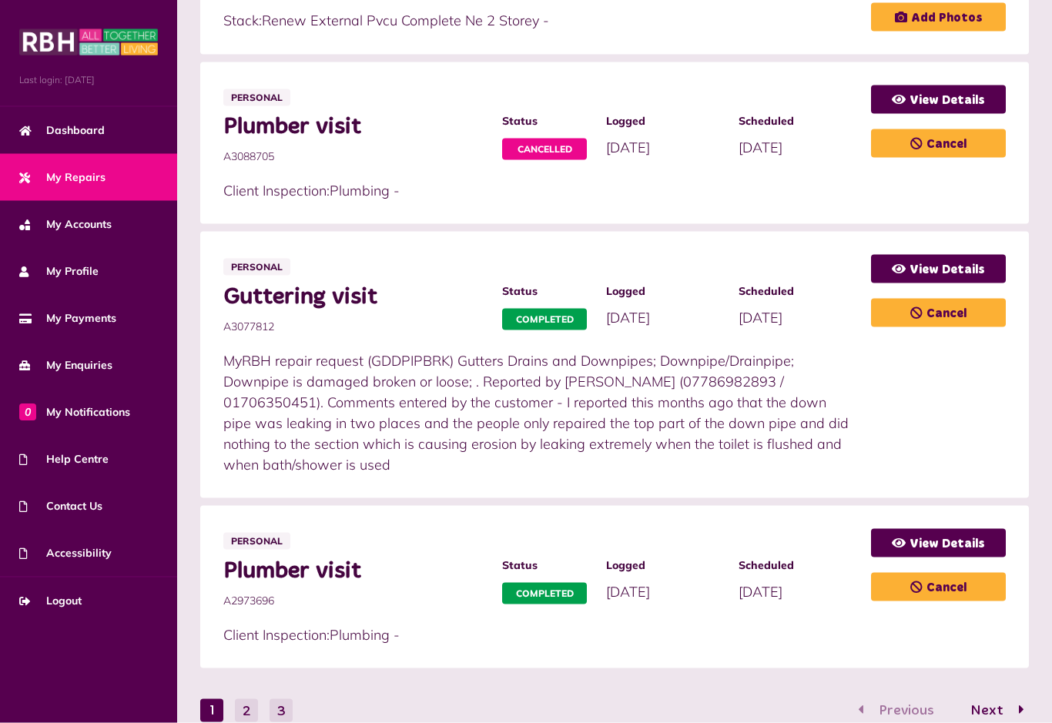
scroll to position [962, 0]
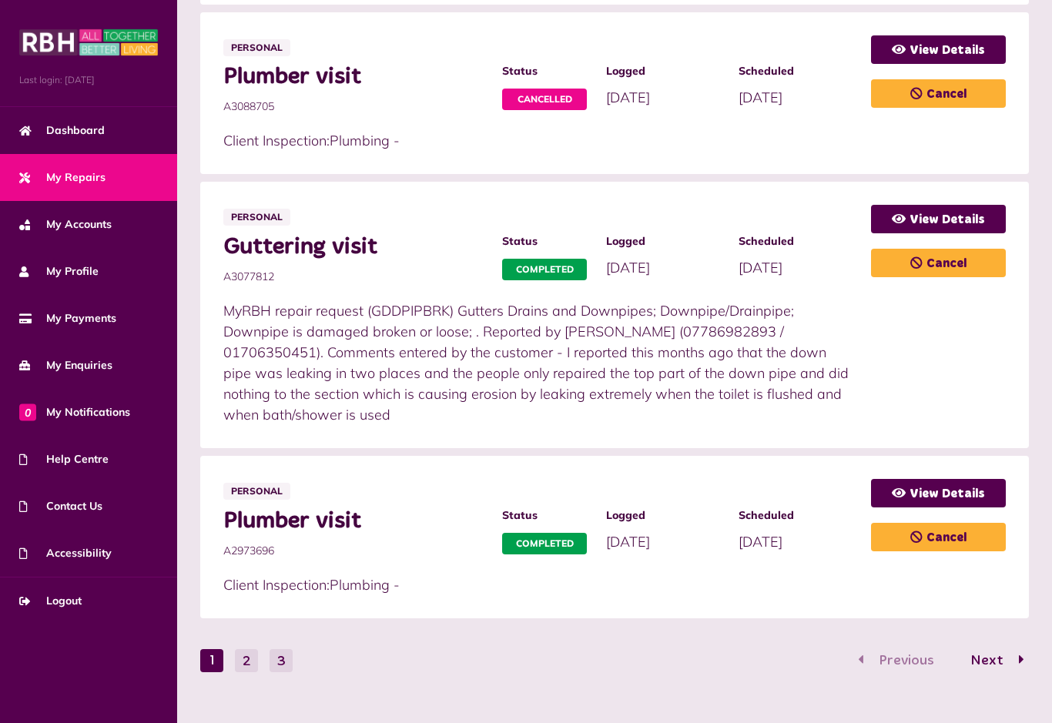
click at [250, 664] on button "2" at bounding box center [246, 660] width 23 height 23
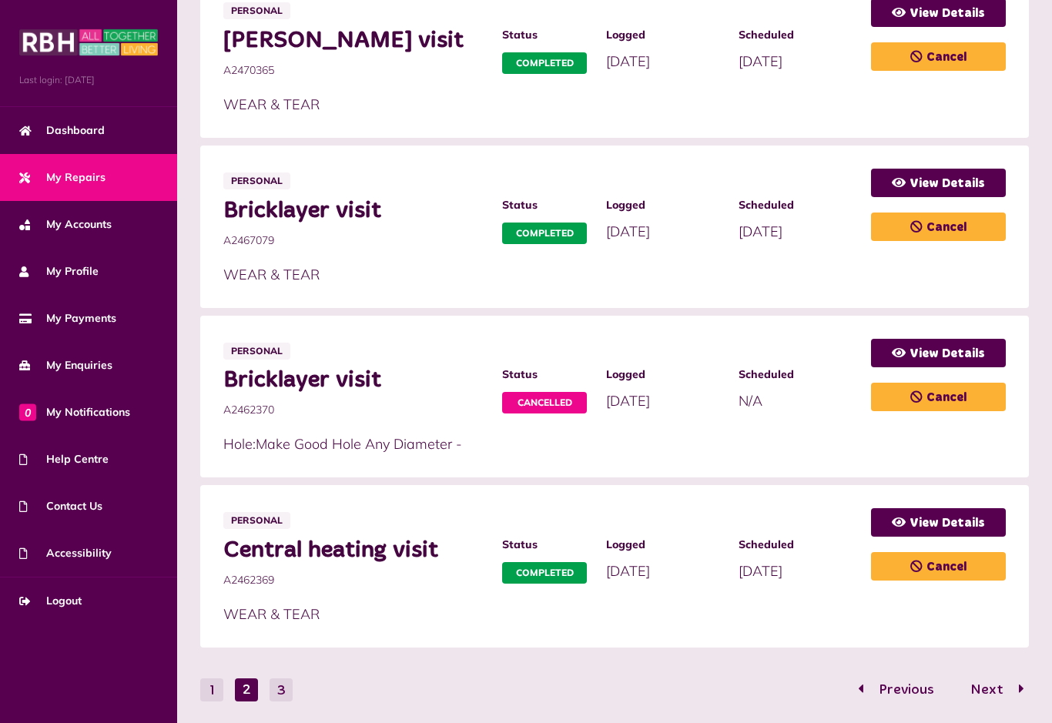
scroll to position [788, 0]
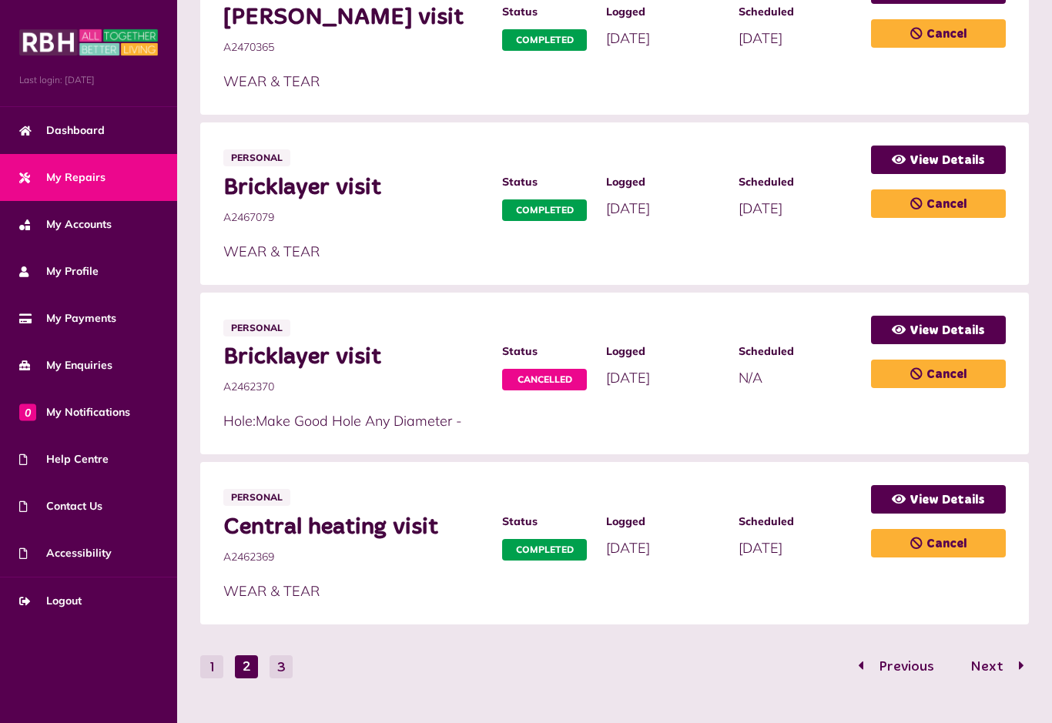
click at [218, 668] on button "1" at bounding box center [211, 666] width 23 height 23
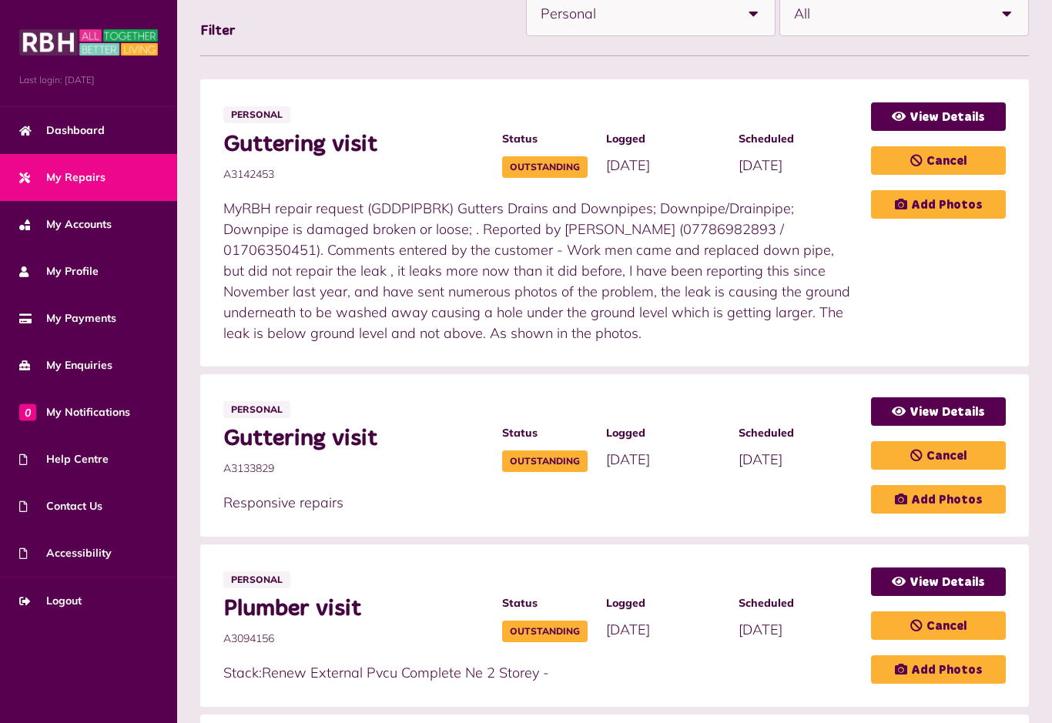
scroll to position [256, 0]
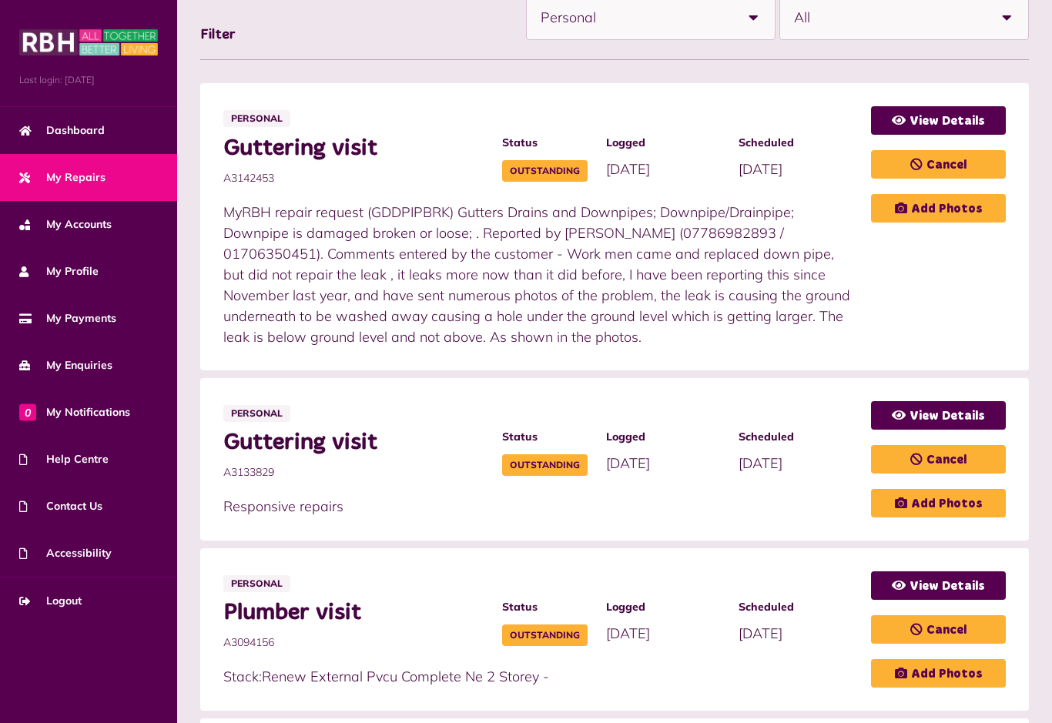
click at [936, 121] on link "View Details" at bounding box center [938, 120] width 135 height 28
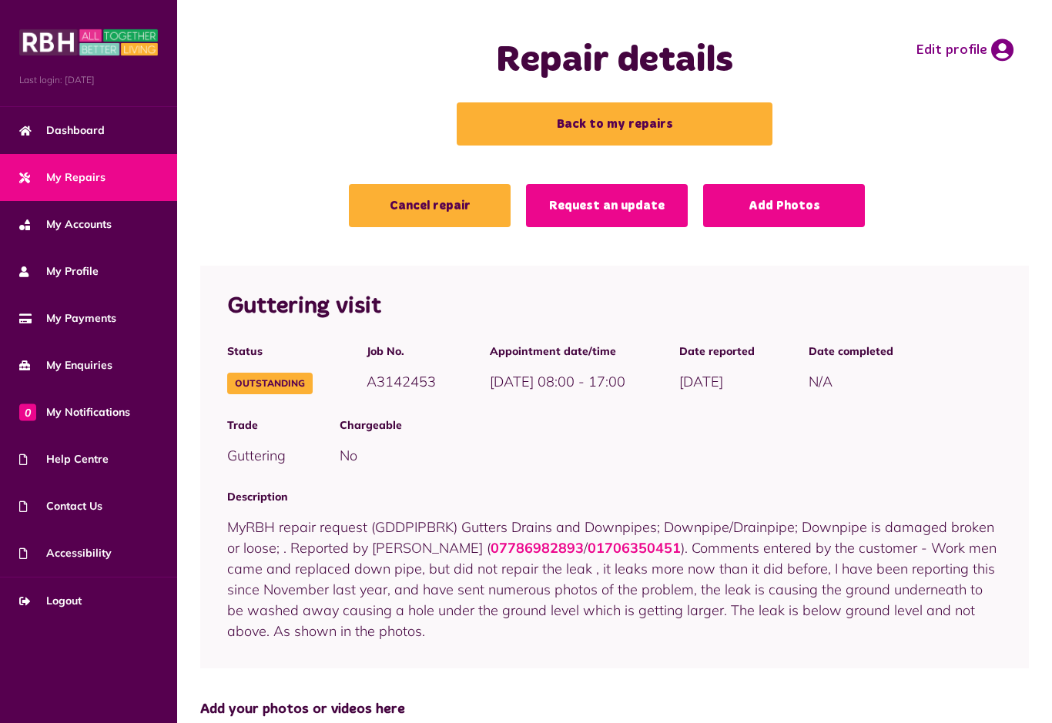
click at [597, 132] on link "Back to my repairs" at bounding box center [615, 123] width 316 height 43
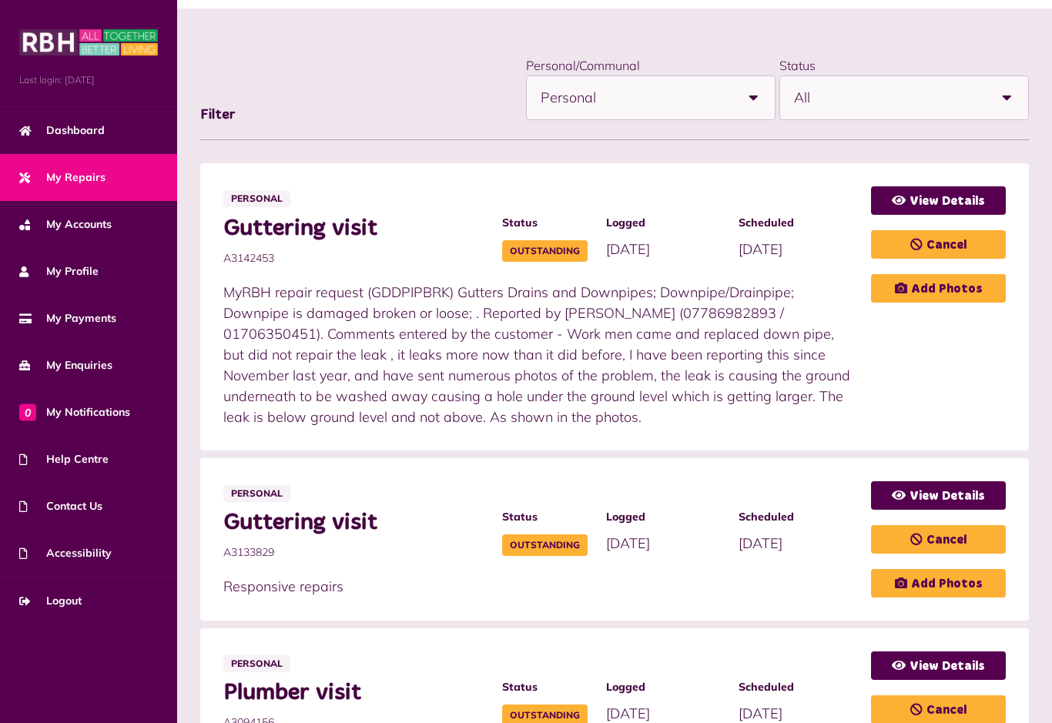
scroll to position [176, 0]
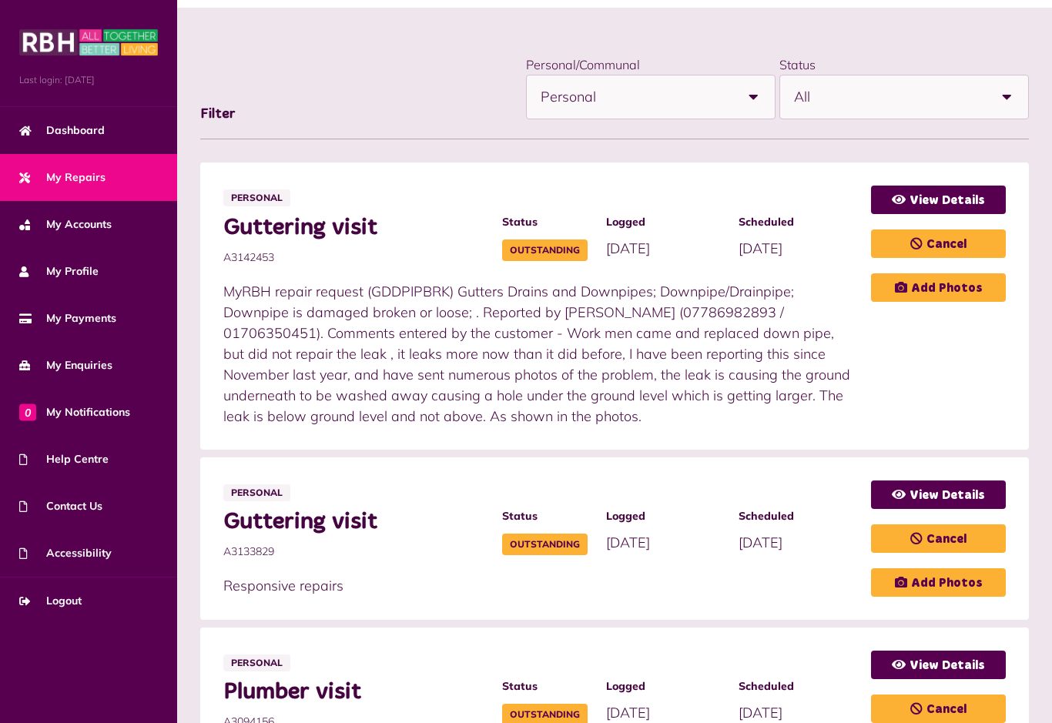
click at [920, 494] on link "View Details" at bounding box center [938, 494] width 135 height 28
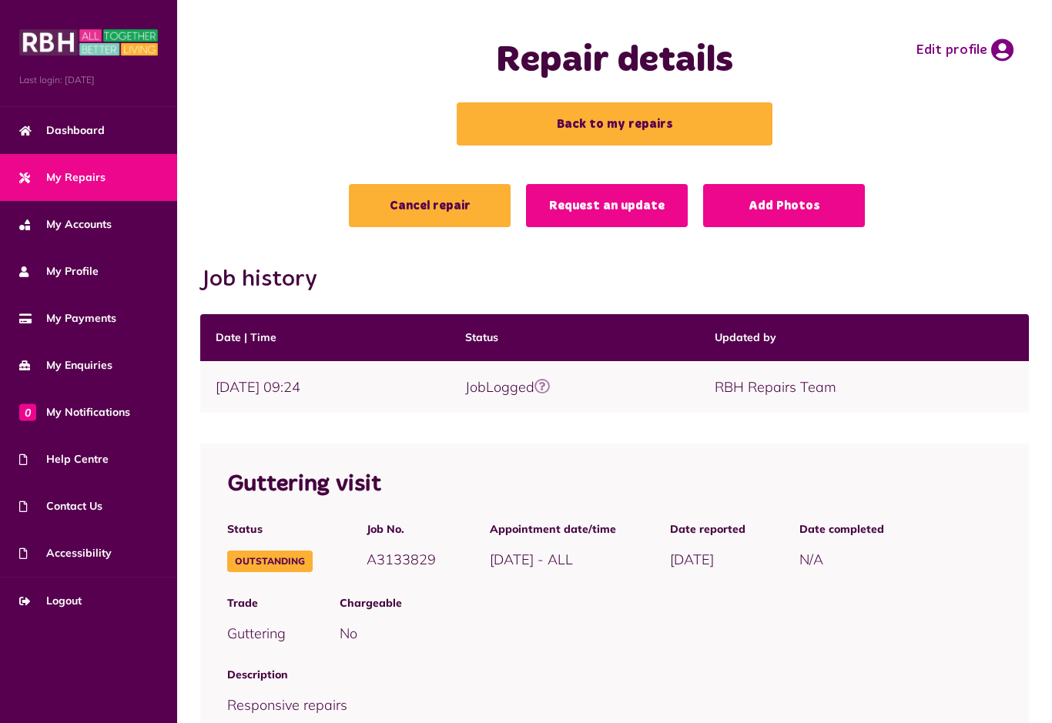
click at [638, 128] on link "Back to my repairs" at bounding box center [615, 123] width 316 height 43
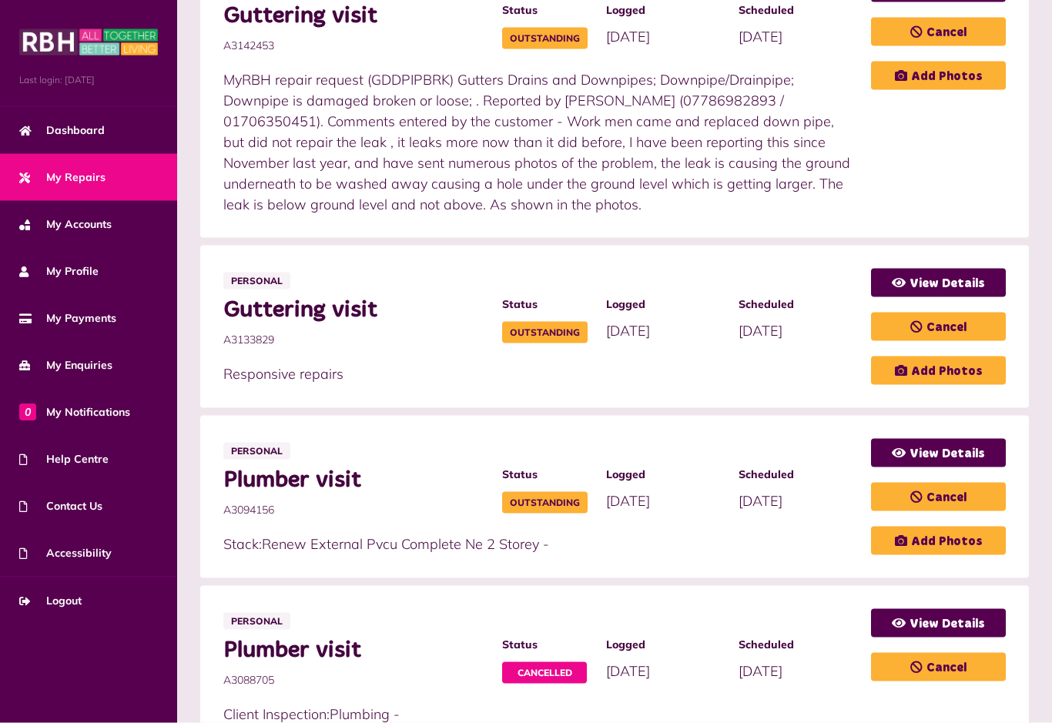
scroll to position [390, 0]
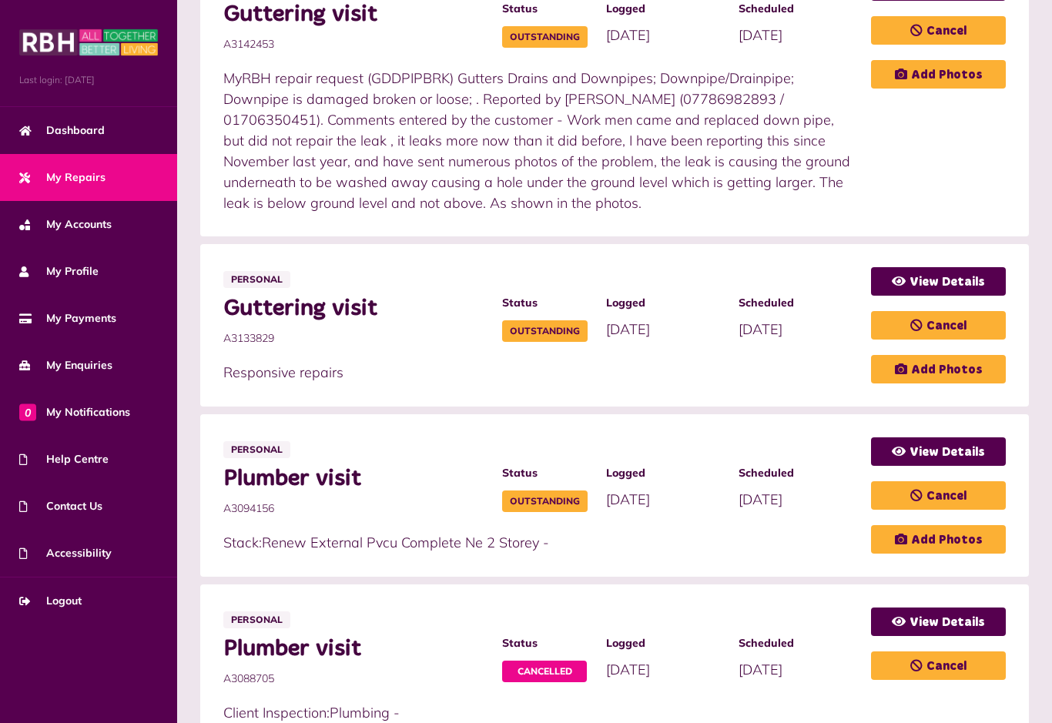
click at [927, 455] on link "View Details" at bounding box center [938, 451] width 135 height 28
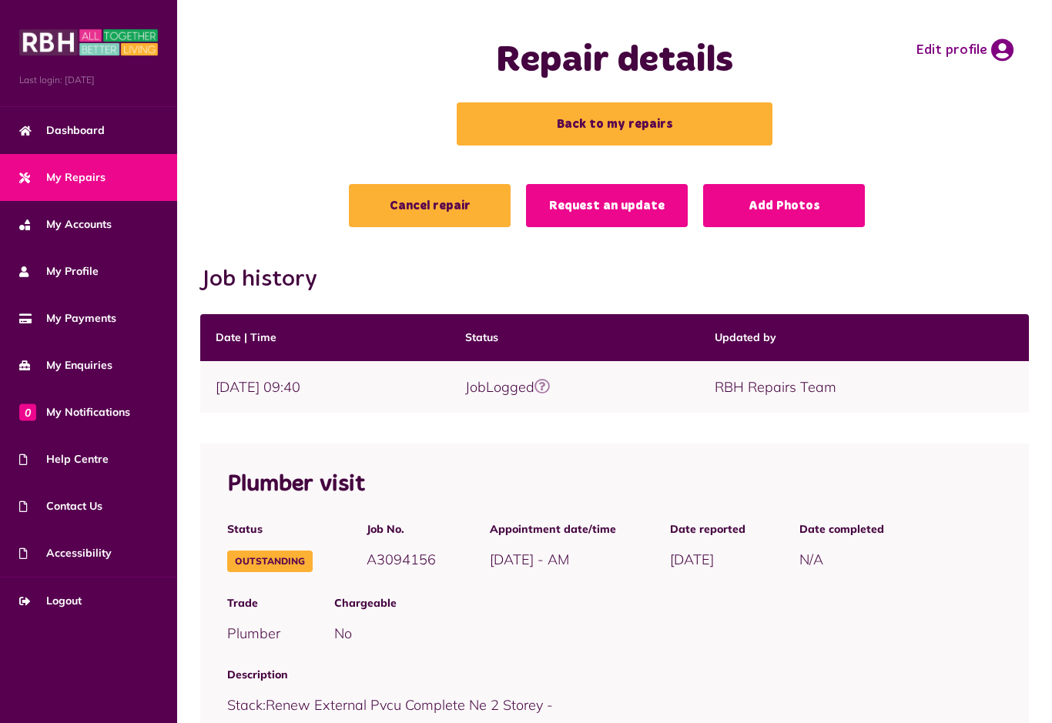
click at [616, 123] on link "Back to my repairs" at bounding box center [615, 123] width 316 height 43
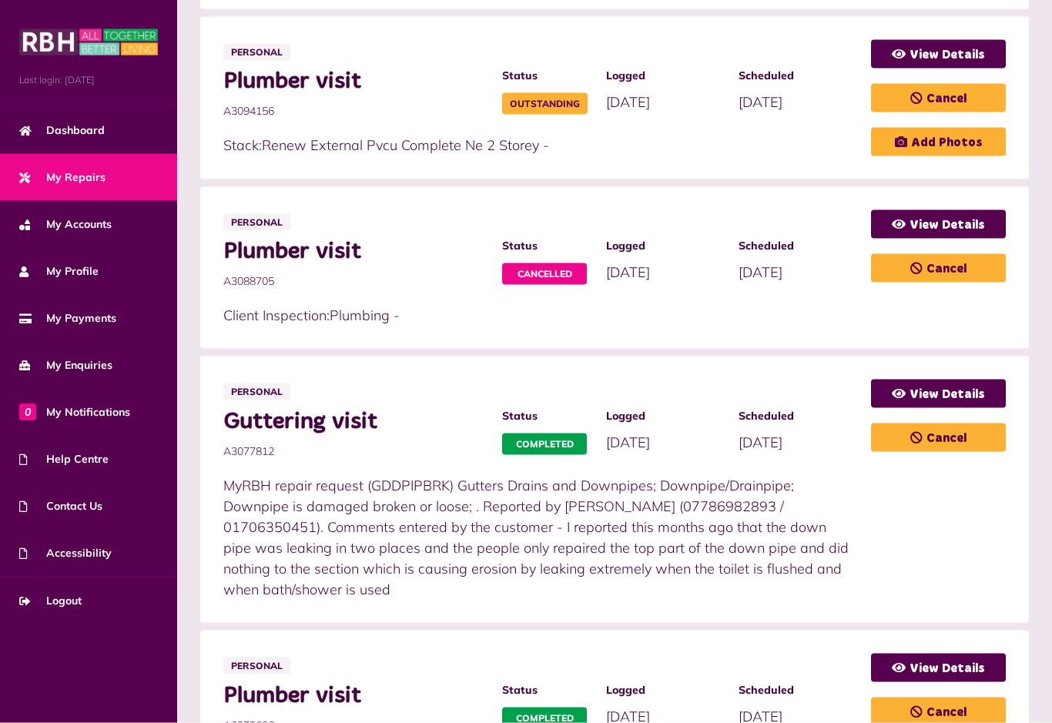
scroll to position [788, 0]
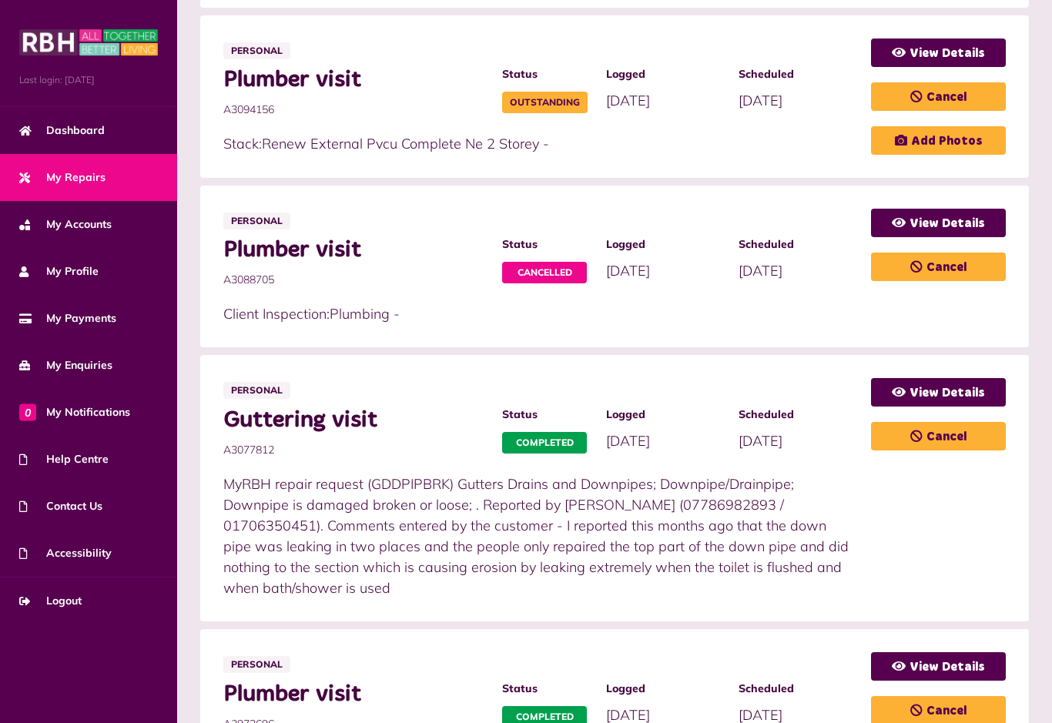
click at [934, 393] on link "View Details" at bounding box center [938, 392] width 135 height 28
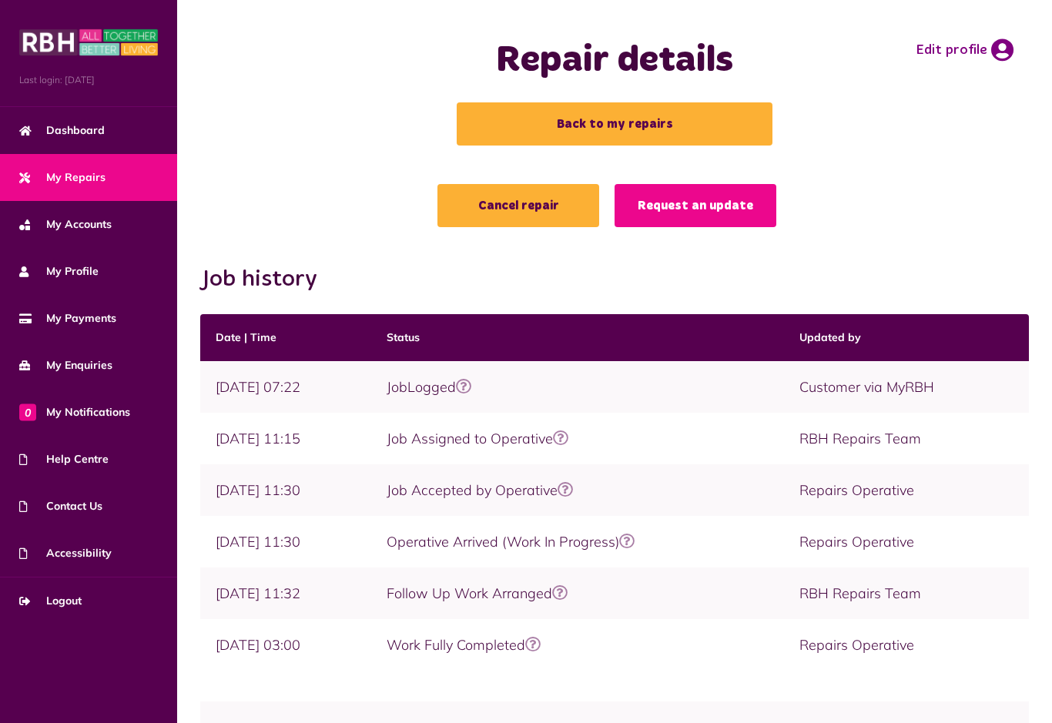
click at [624, 122] on link "Back to my repairs" at bounding box center [615, 123] width 316 height 43
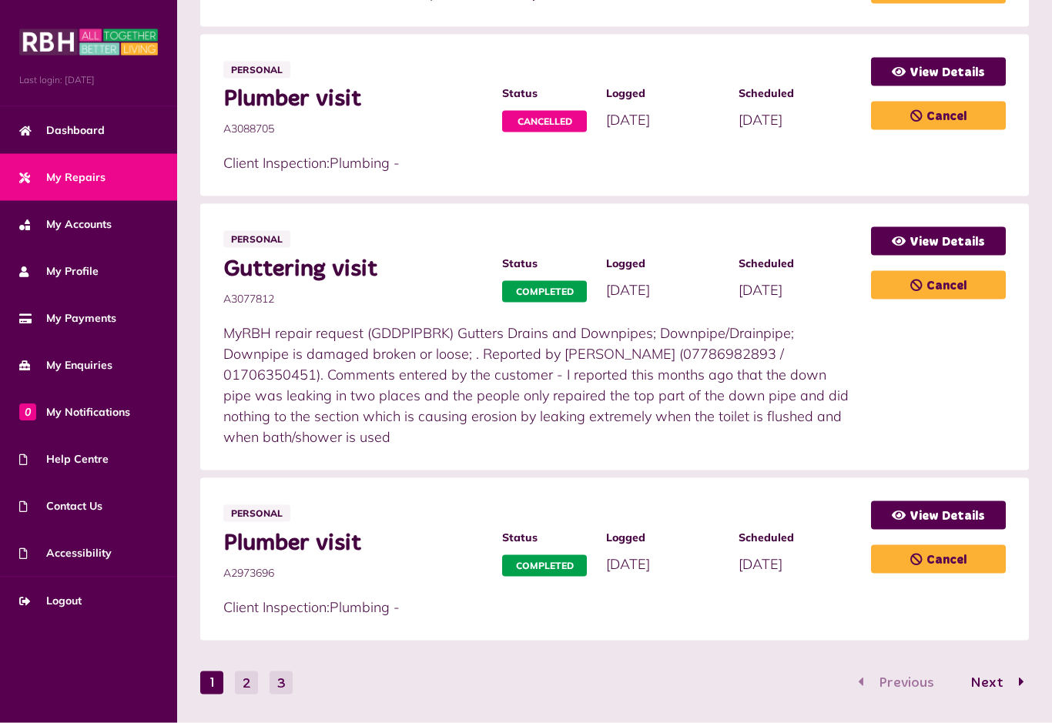
scroll to position [962, 0]
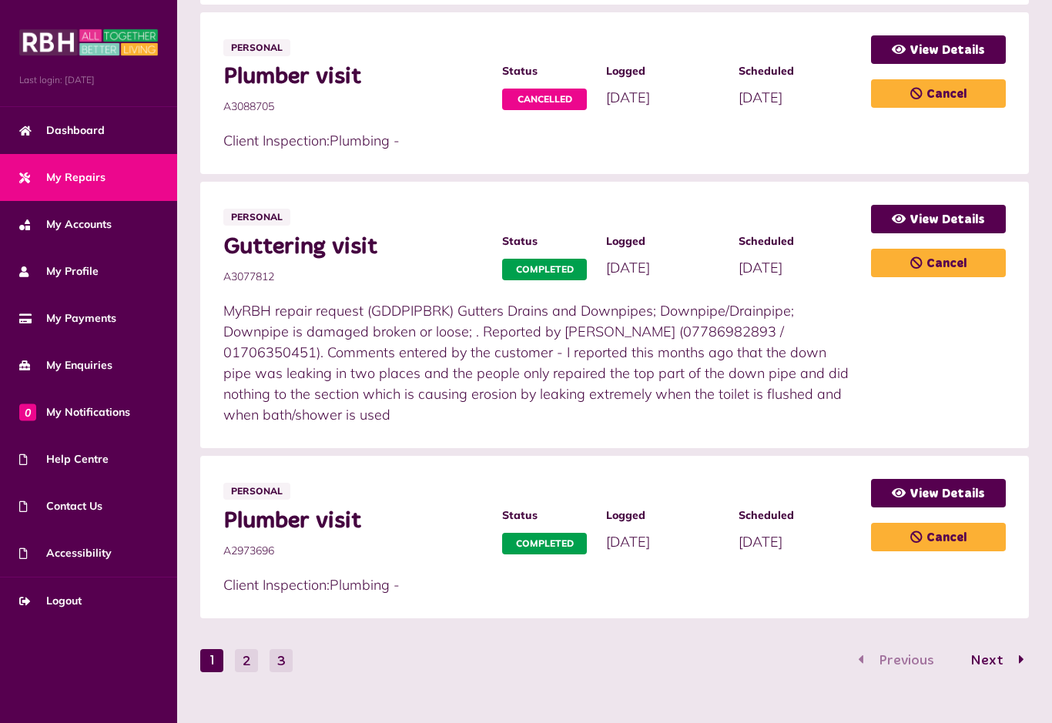
click at [919, 500] on link "View Details" at bounding box center [938, 493] width 135 height 28
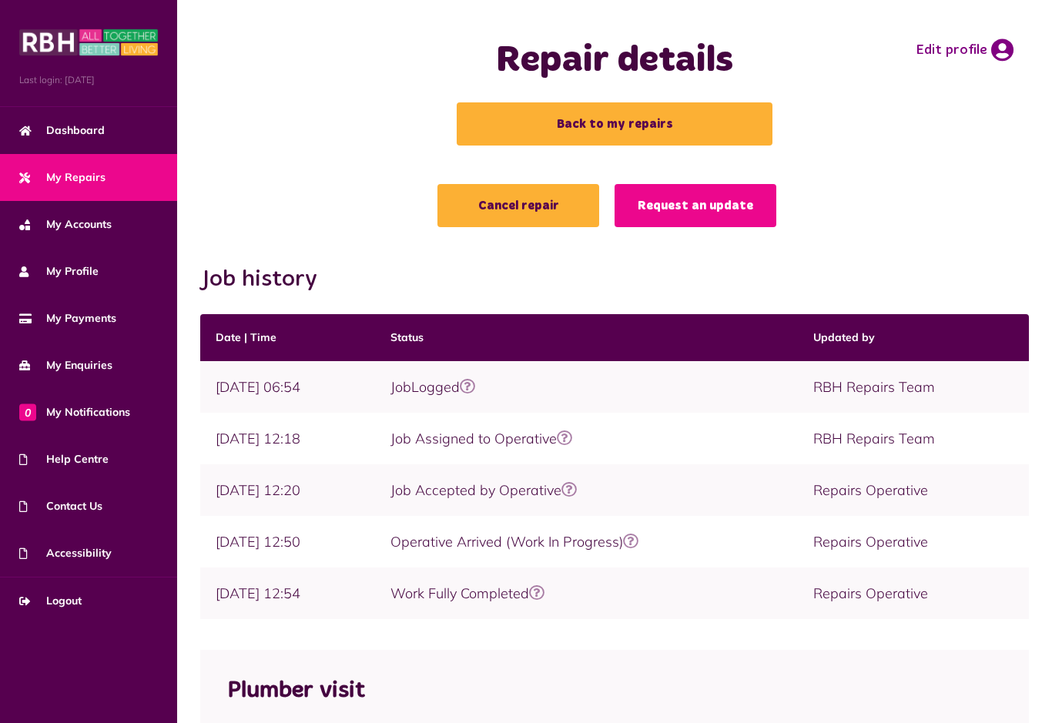
click at [620, 123] on link "Back to my repairs" at bounding box center [615, 123] width 316 height 43
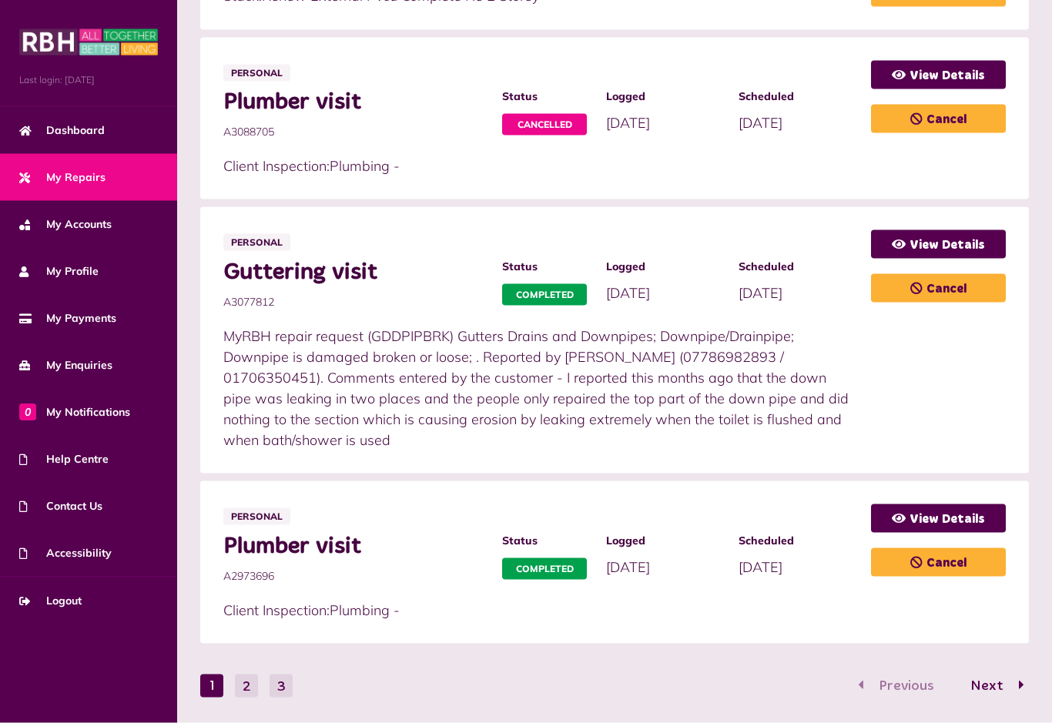
scroll to position [937, 0]
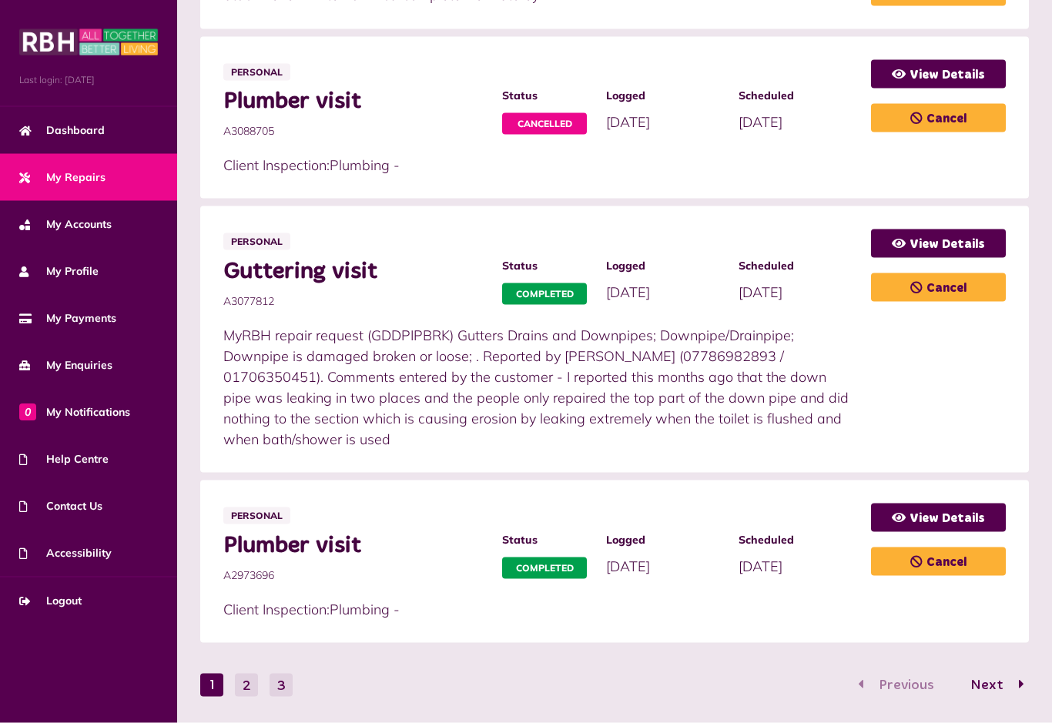
click at [990, 691] on span "Next" at bounding box center [987, 685] width 56 height 14
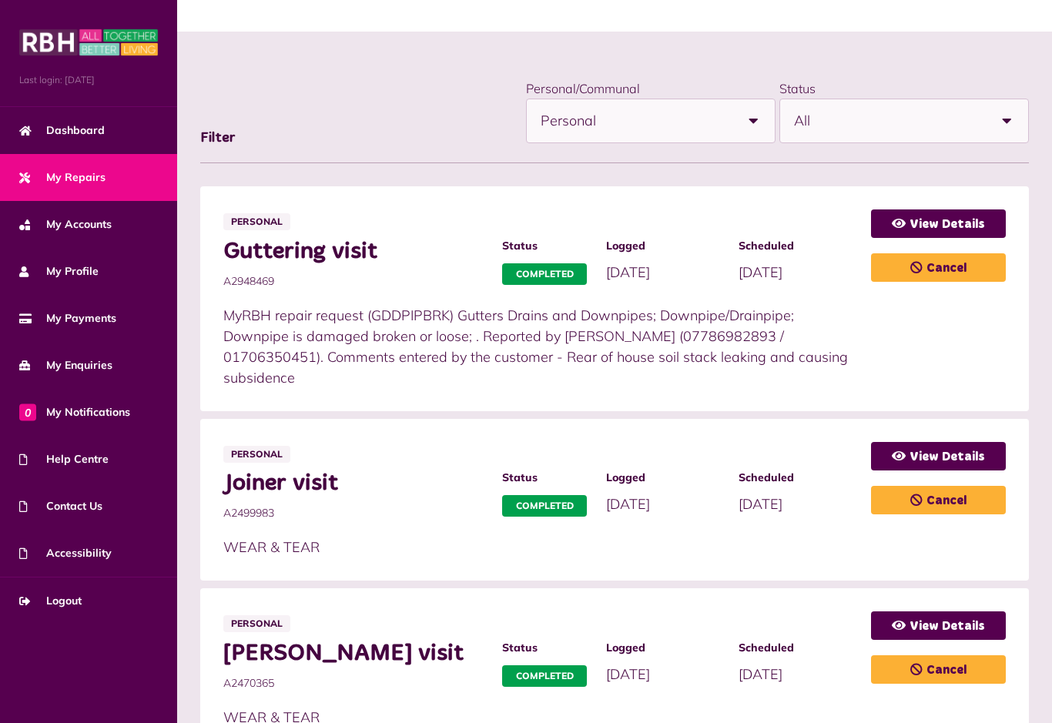
scroll to position [151, 0]
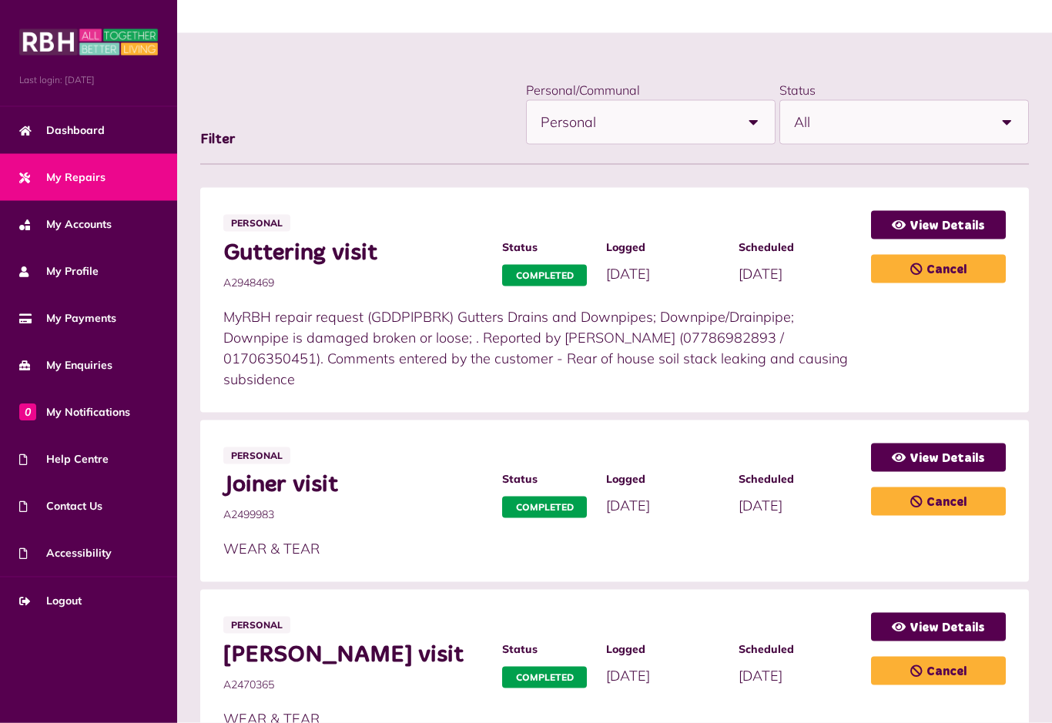
click at [932, 223] on link "View Details" at bounding box center [938, 225] width 135 height 28
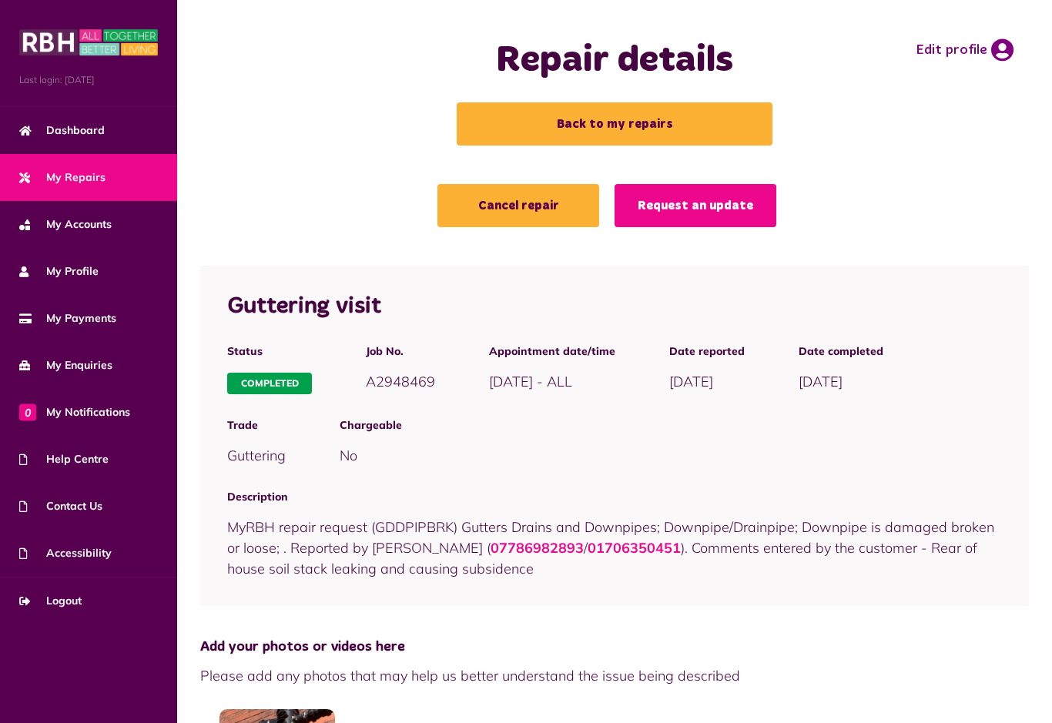
click at [608, 117] on link "Back to my repairs" at bounding box center [615, 123] width 316 height 43
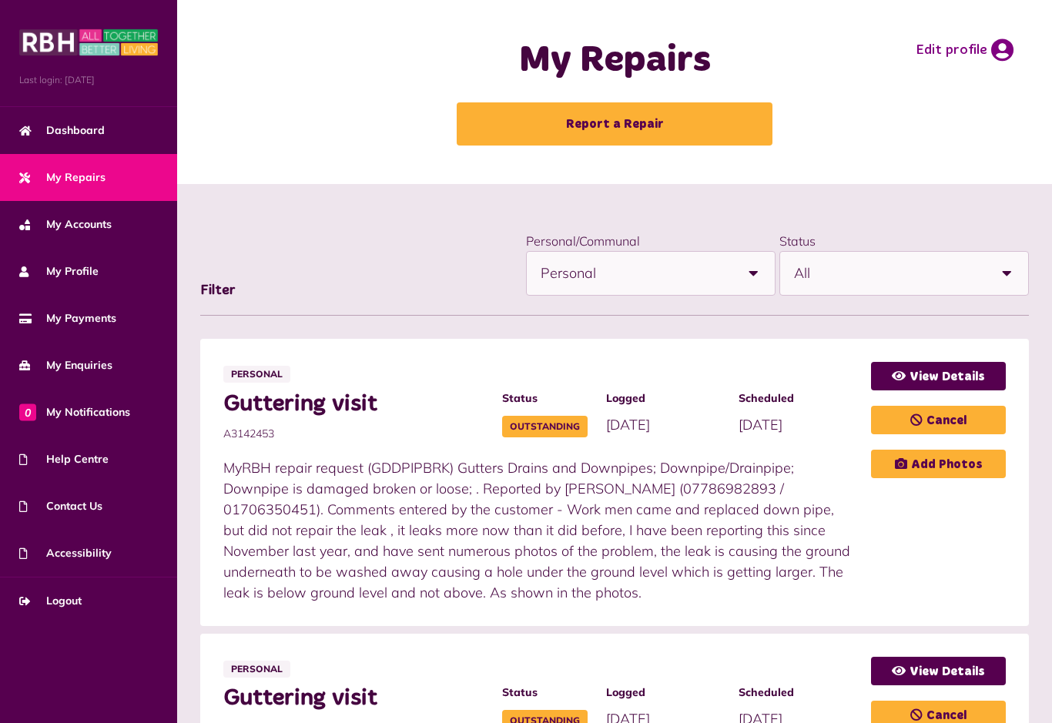
click at [58, 602] on span "Logout" at bounding box center [50, 601] width 62 height 16
